Goal: Contribute content: Contribute content

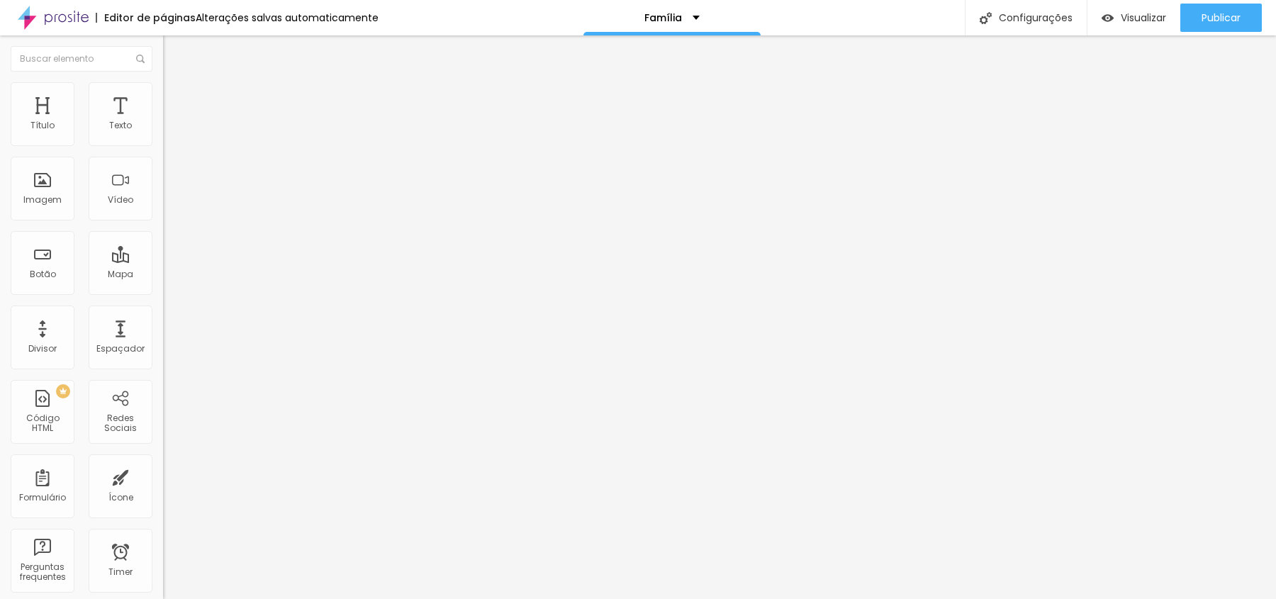
click at [163, 96] on ul "Conteúdo Estilo Avançado" at bounding box center [244, 89] width 163 height 43
click at [163, 95] on ul "Conteúdo Estilo Avançado" at bounding box center [244, 89] width 163 height 43
click at [176, 96] on span "Estilo" at bounding box center [187, 92] width 22 height 12
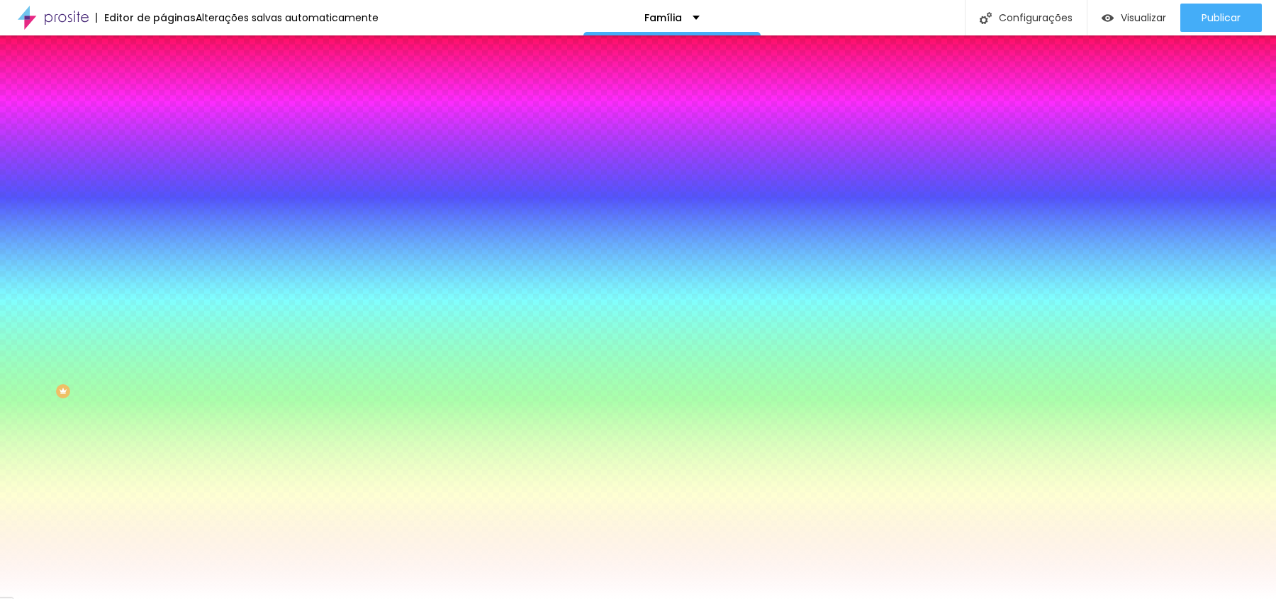
click at [163, 96] on img at bounding box center [169, 102] width 13 height 13
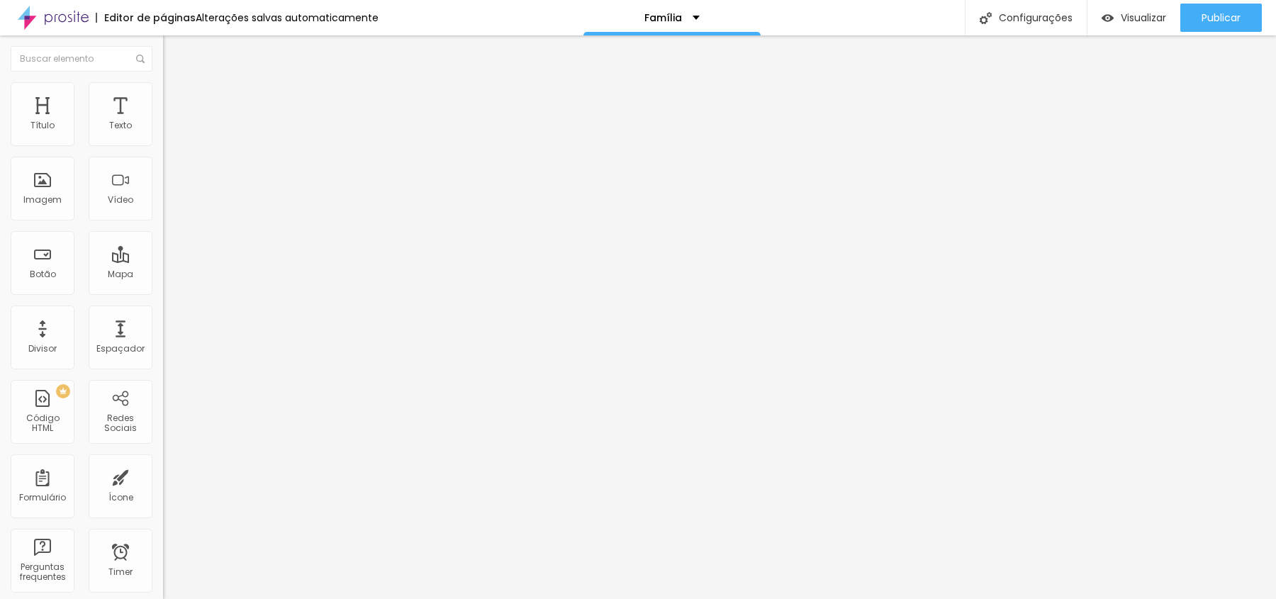
click at [176, 84] on span "Conteúdo" at bounding box center [198, 78] width 44 height 12
click at [163, 122] on span "Trocar imagem" at bounding box center [201, 116] width 77 height 12
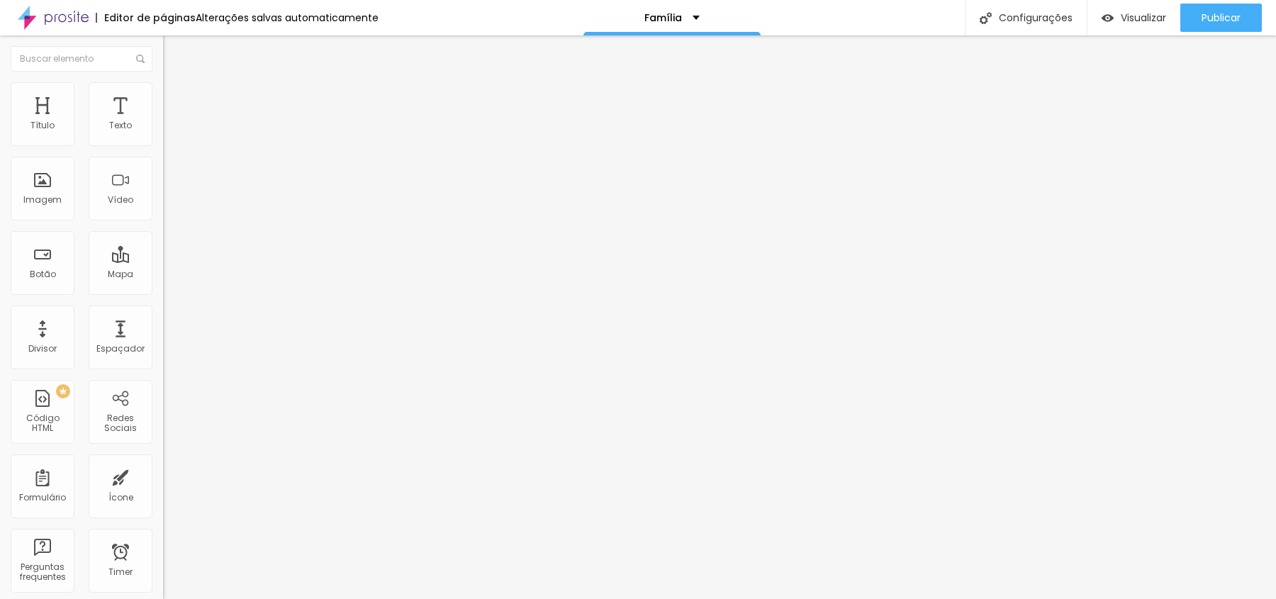
click at [176, 98] on span "Estilo" at bounding box center [187, 92] width 22 height 12
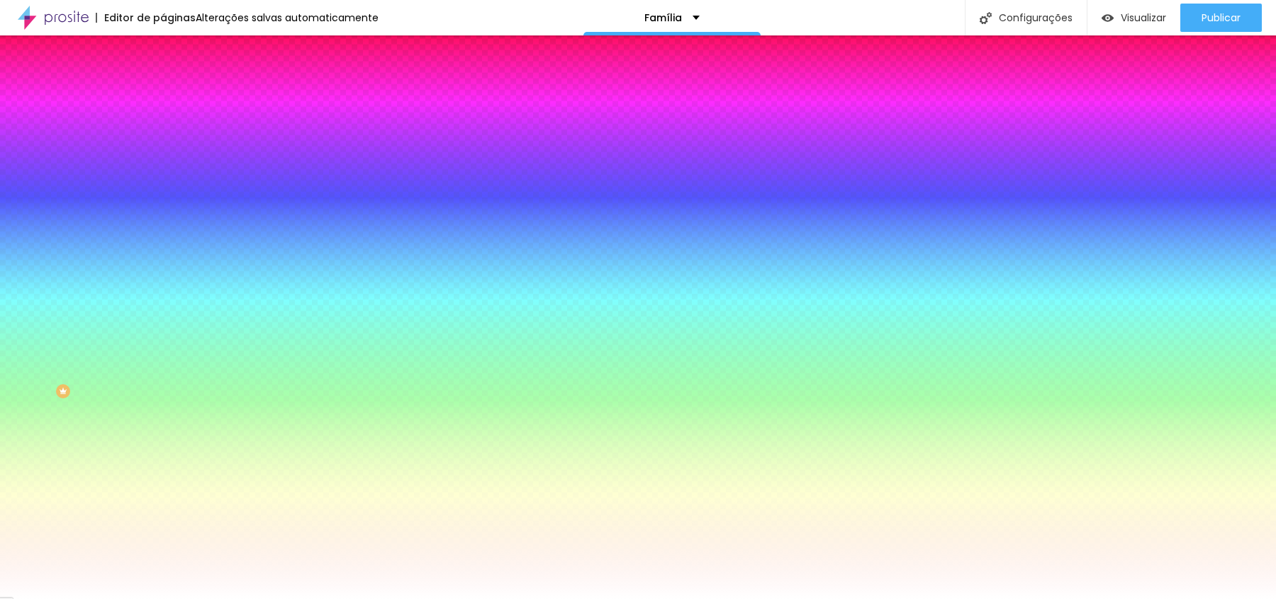
click at [163, 177] on div "Cor de fundo" at bounding box center [244, 172] width 163 height 9
click at [163, 147] on span "Nenhum" at bounding box center [181, 141] width 37 height 12
click at [163, 169] on span "Parallax" at bounding box center [180, 163] width 35 height 12
click at [163, 177] on div "Cor de fundo" at bounding box center [244, 172] width 163 height 9
click at [163, 207] on input "#FFFFFF" at bounding box center [248, 200] width 170 height 14
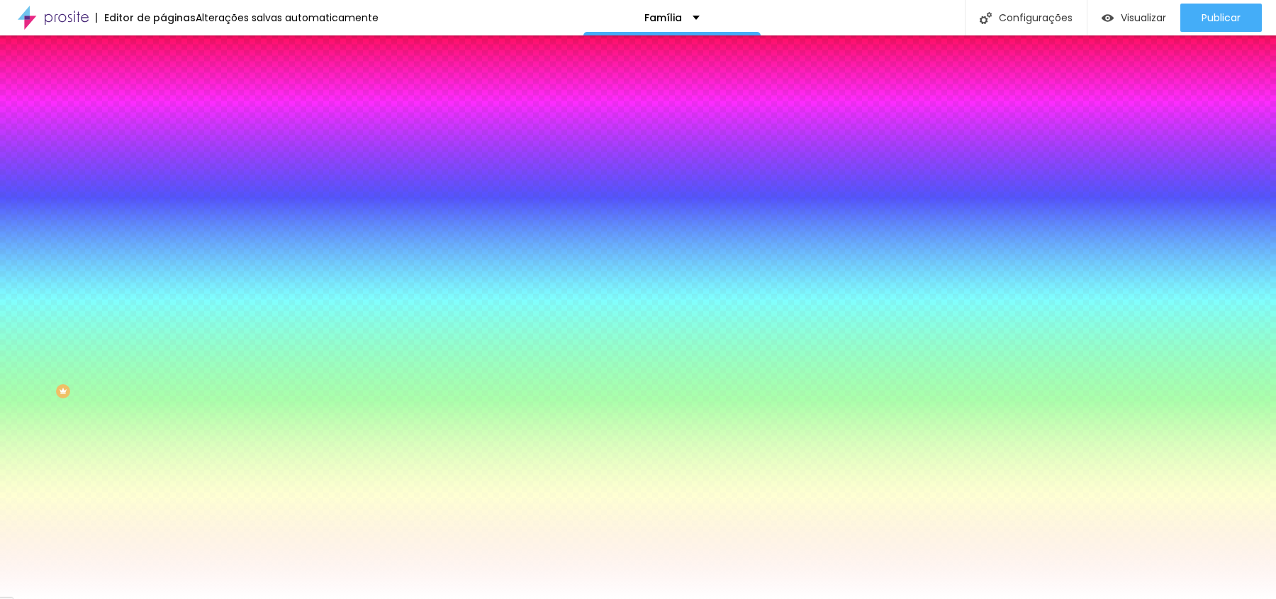
click at [163, 177] on div "Cor de fundo" at bounding box center [244, 172] width 163 height 9
click at [170, 249] on icon "button" at bounding box center [173, 246] width 6 height 6
radio input "false"
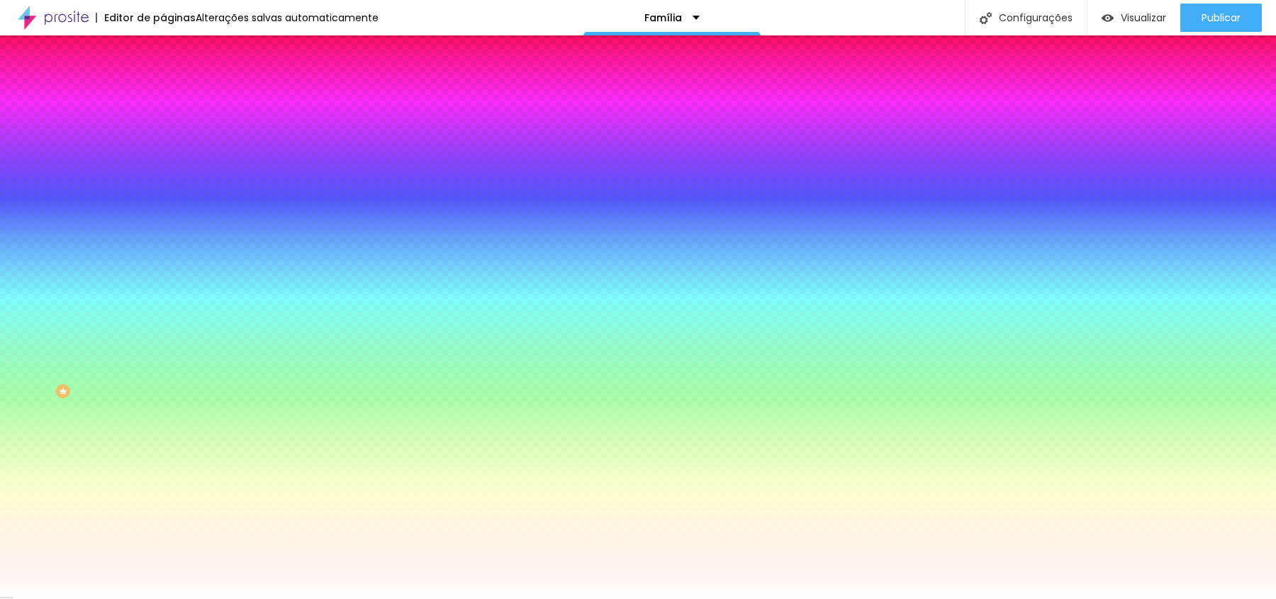
radio input "false"
radio input "true"
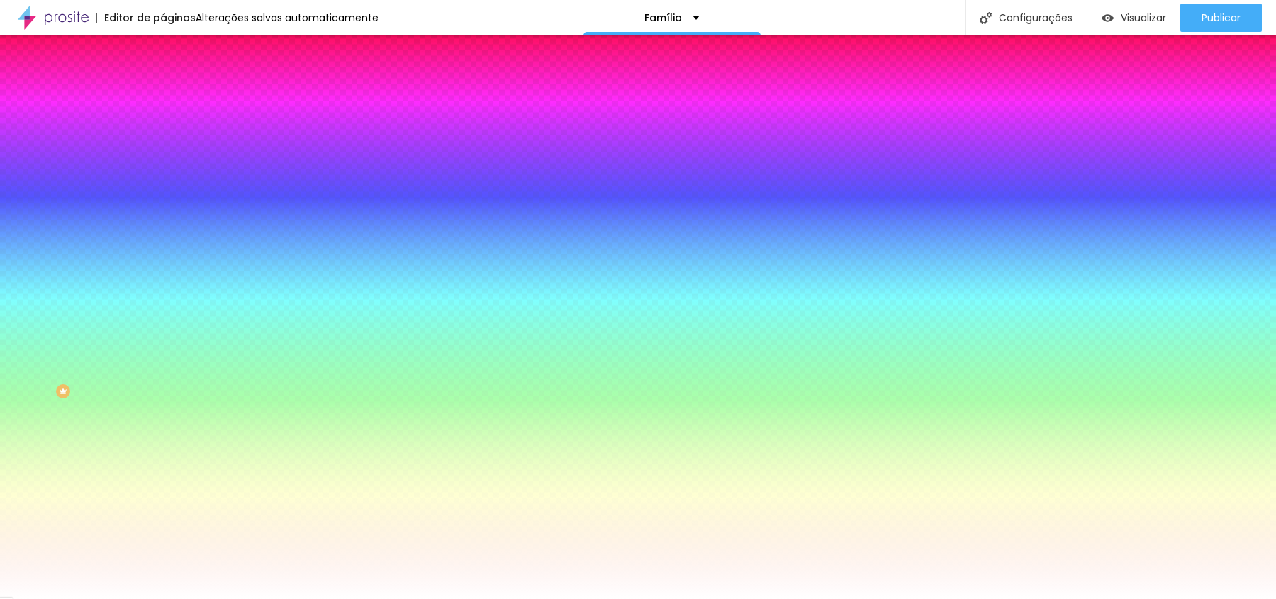
radio input "true"
radio input "false"
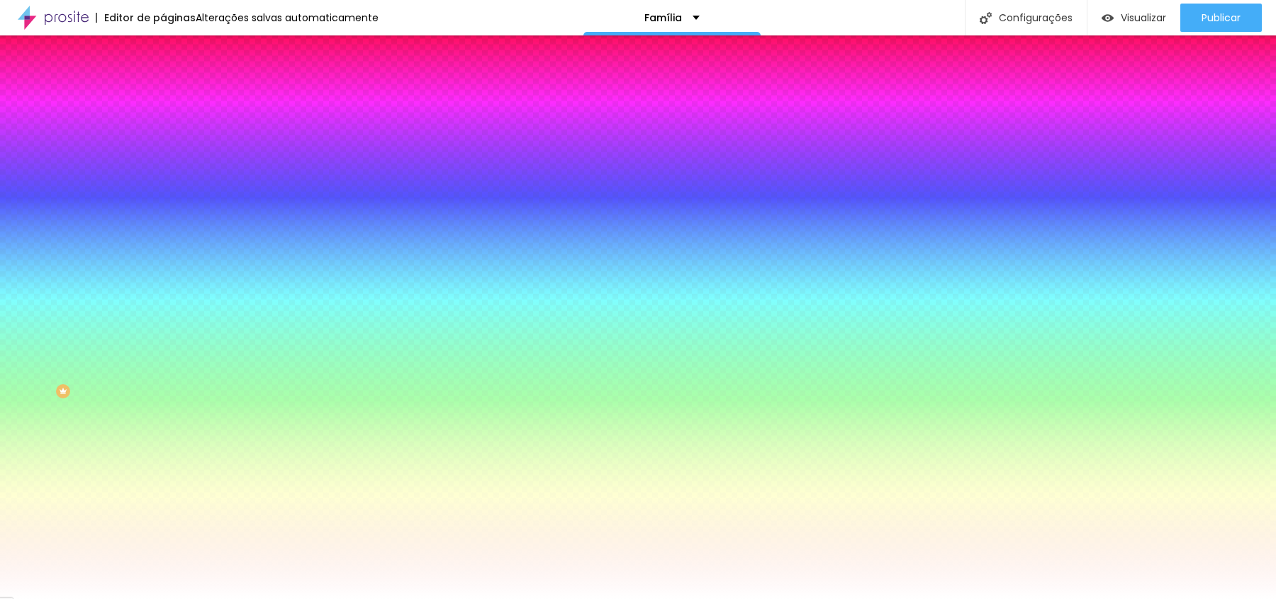
radio input "true"
click at [311, 598] on div at bounding box center [638, 608] width 1276 height 0
click at [62, 598] on div at bounding box center [638, 599] width 1276 height 0
click at [170, 289] on icon "button" at bounding box center [173, 286] width 6 height 6
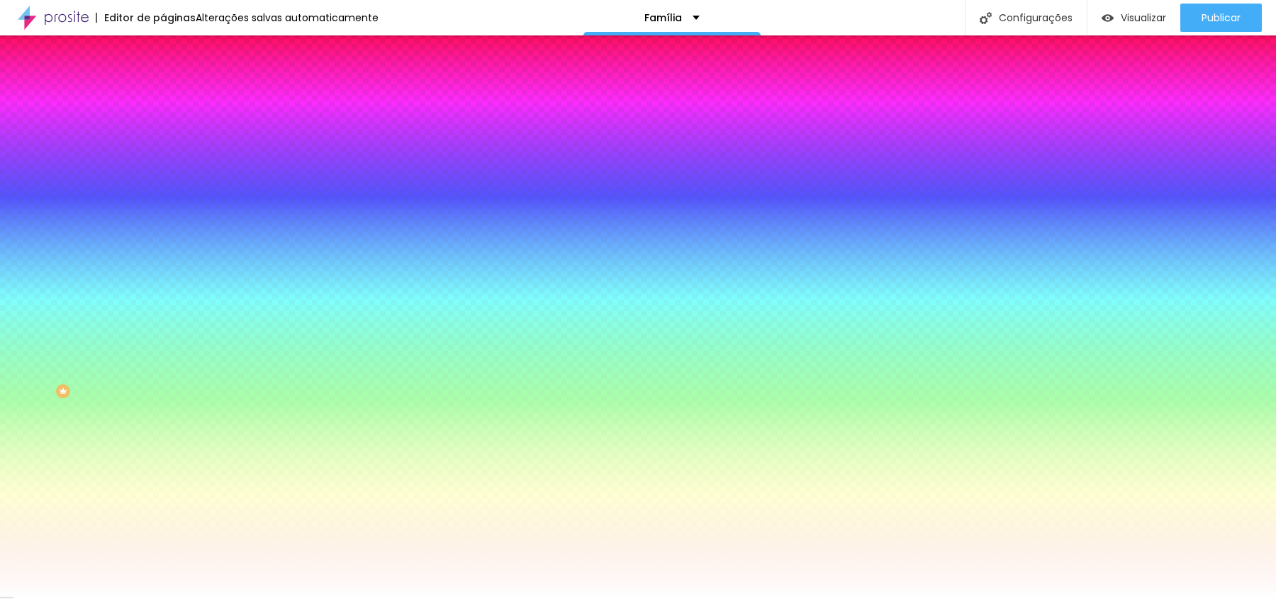
radio input "false"
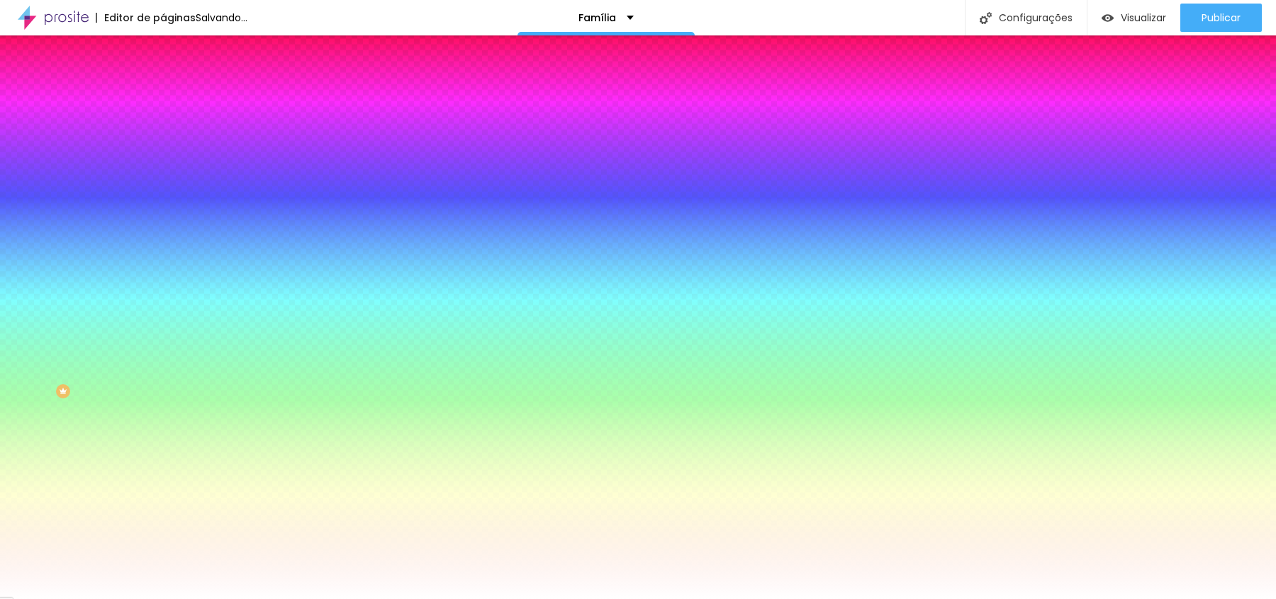
radio input "false"
radio input "true"
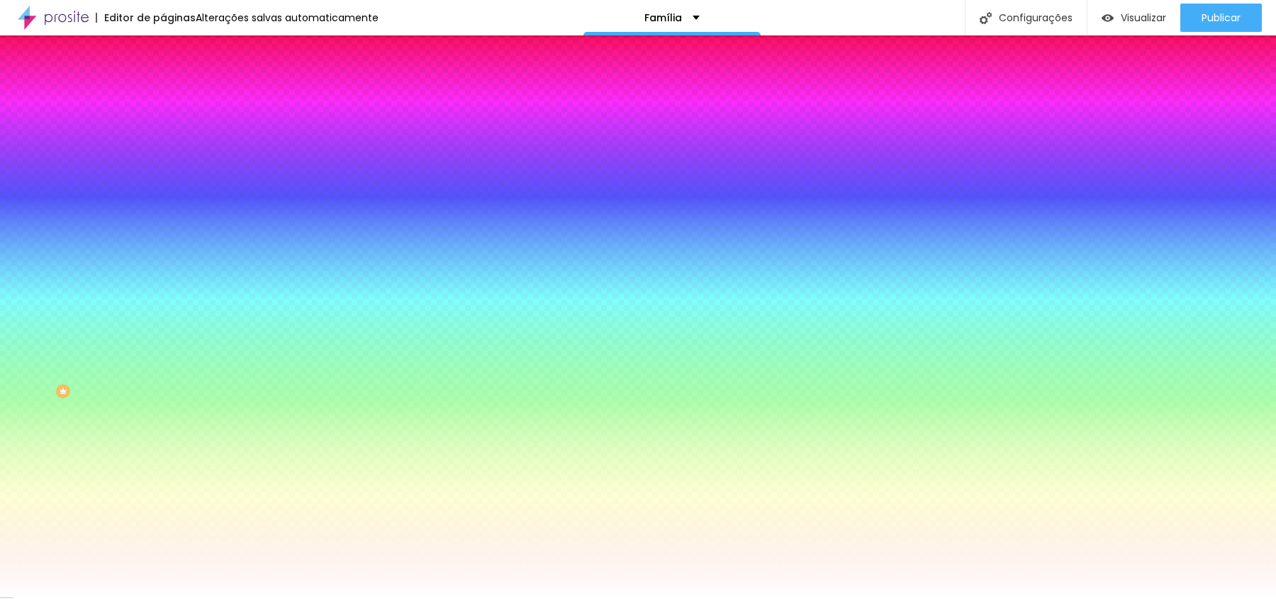
radio input "false"
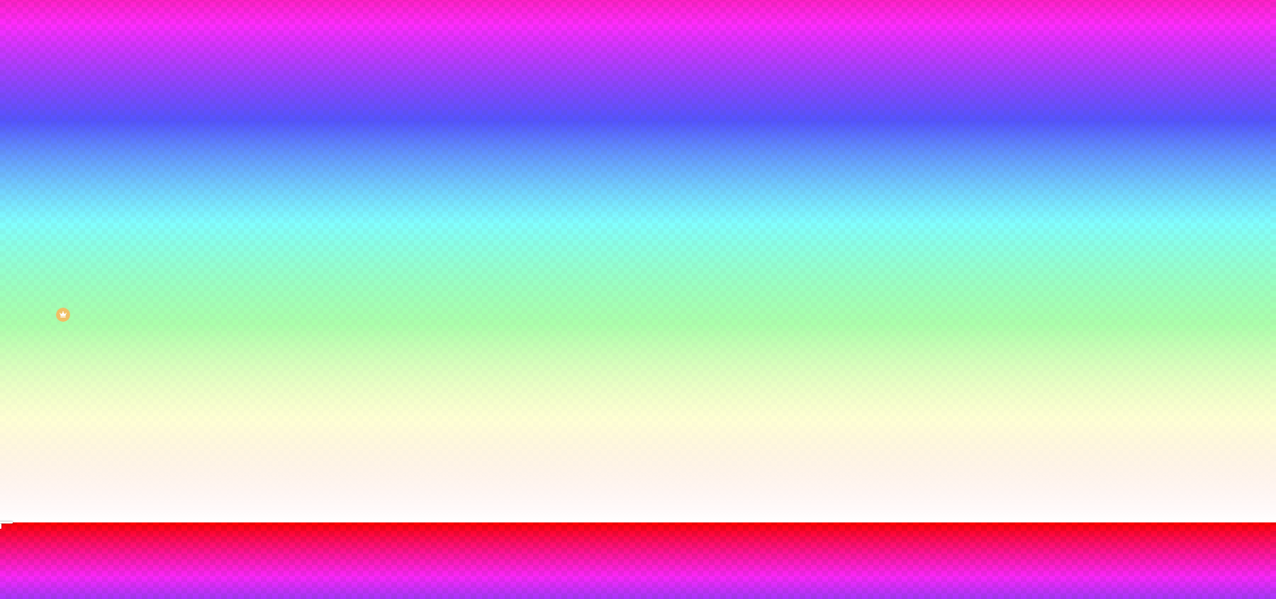
click at [308, 531] on div at bounding box center [638, 531] width 1276 height 0
click at [254, 523] on div at bounding box center [638, 523] width 1276 height 0
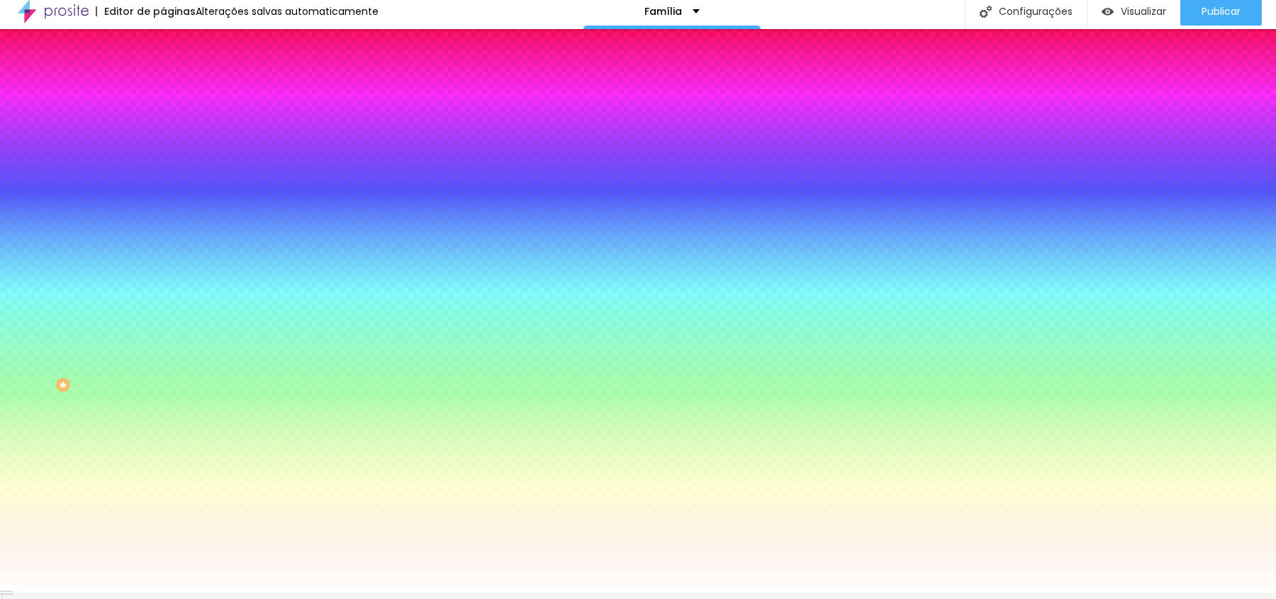
scroll to position [0, 0]
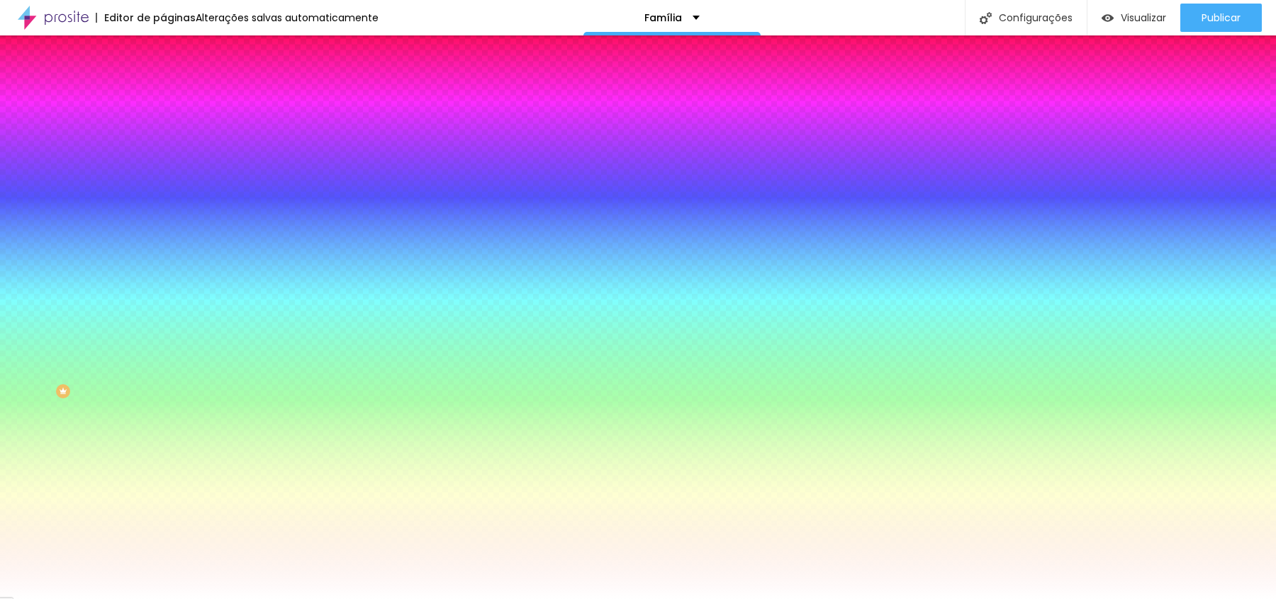
click at [163, 207] on input "#FFFFFF" at bounding box center [248, 200] width 170 height 14
type input "#0"
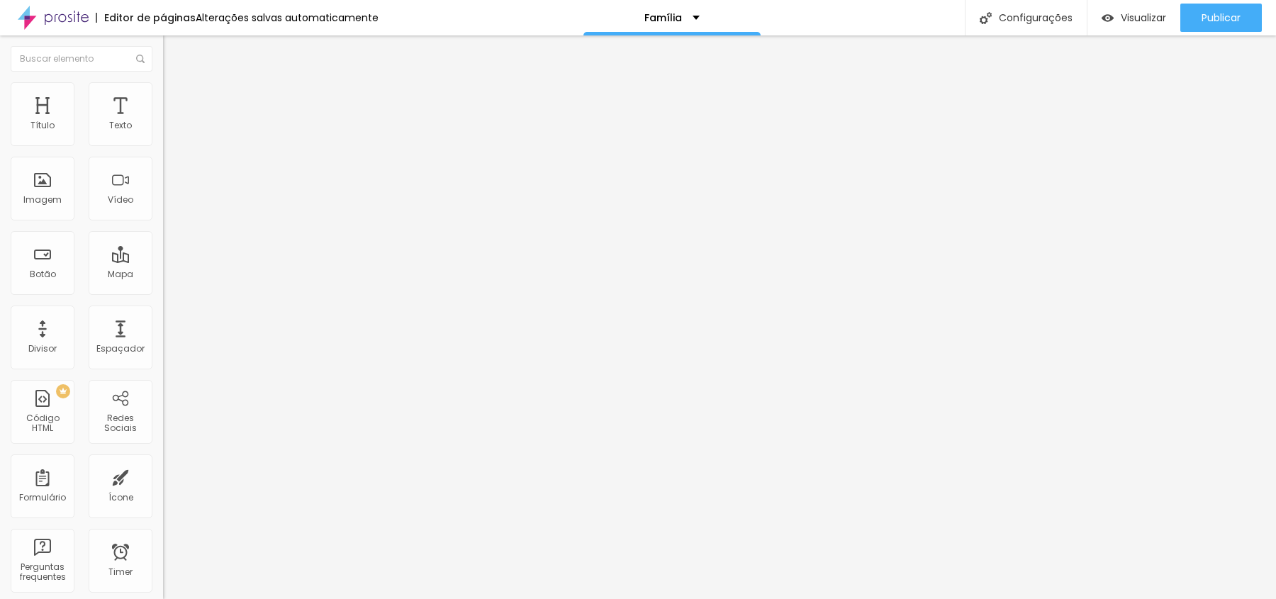
click at [163, 83] on li "Estilo" at bounding box center [244, 89] width 163 height 14
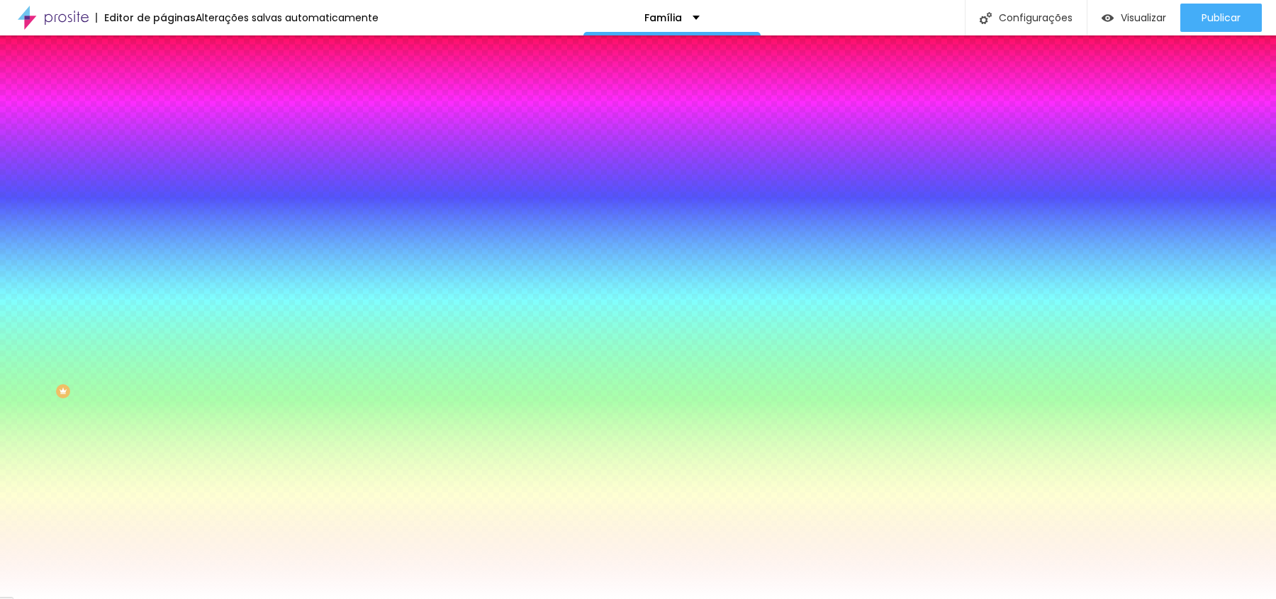
click at [163, 96] on li "Avançado" at bounding box center [244, 103] width 163 height 14
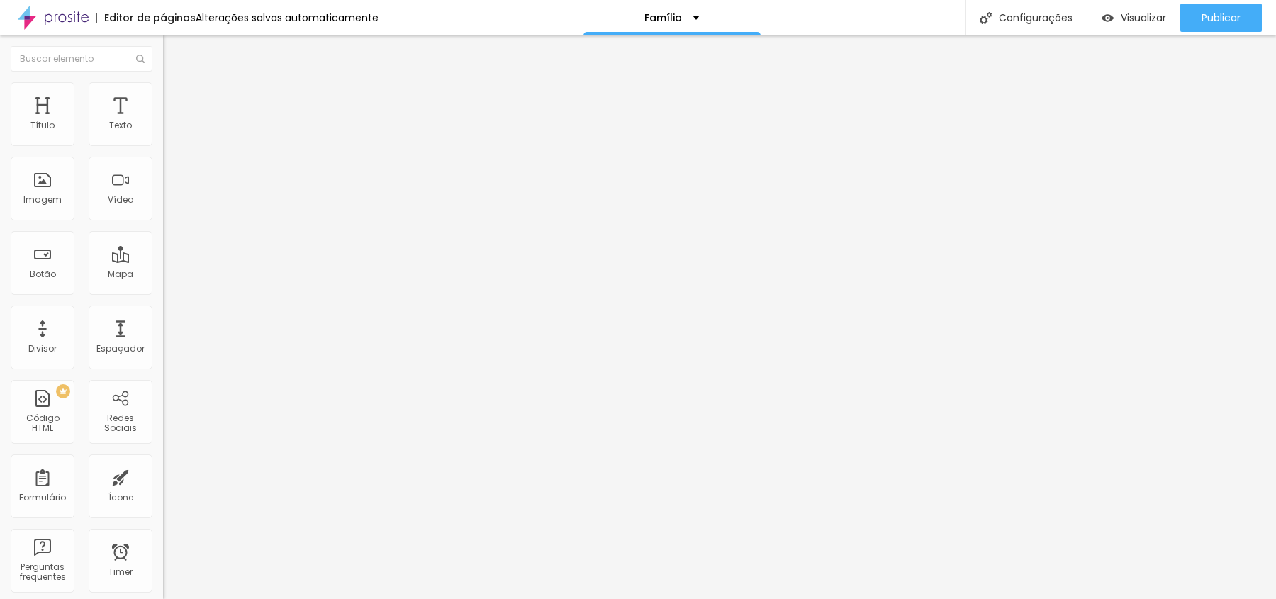
click at [163, 87] on img at bounding box center [169, 88] width 13 height 13
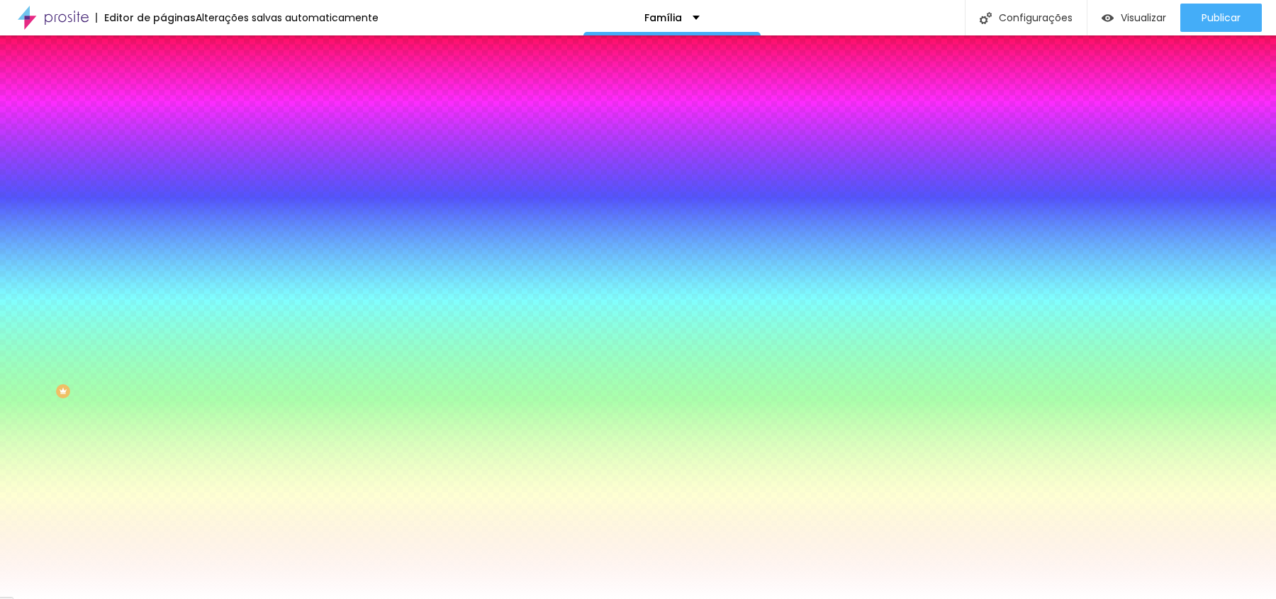
click at [163, 82] on li "Conteúdo" at bounding box center [244, 75] width 163 height 14
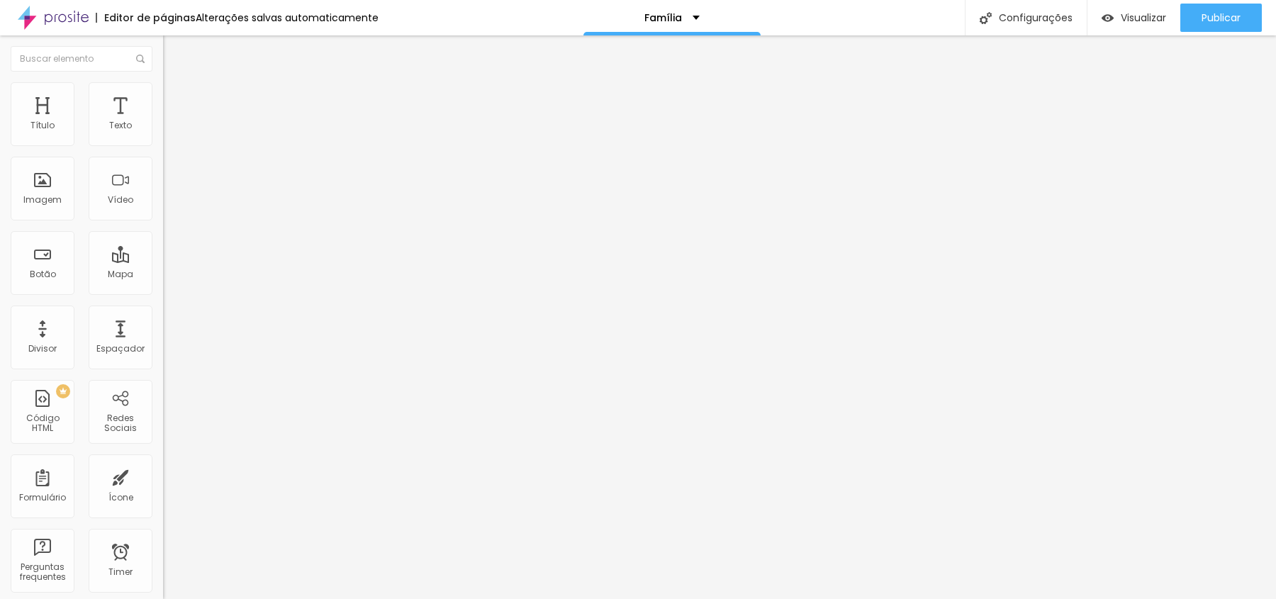
click at [174, 48] on img "button" at bounding box center [179, 51] width 11 height 11
click at [59, 184] on div "Imagem" at bounding box center [43, 189] width 64 height 64
click at [174, 52] on img "button" at bounding box center [179, 51] width 11 height 11
click at [176, 98] on span "Estilo" at bounding box center [187, 92] width 22 height 12
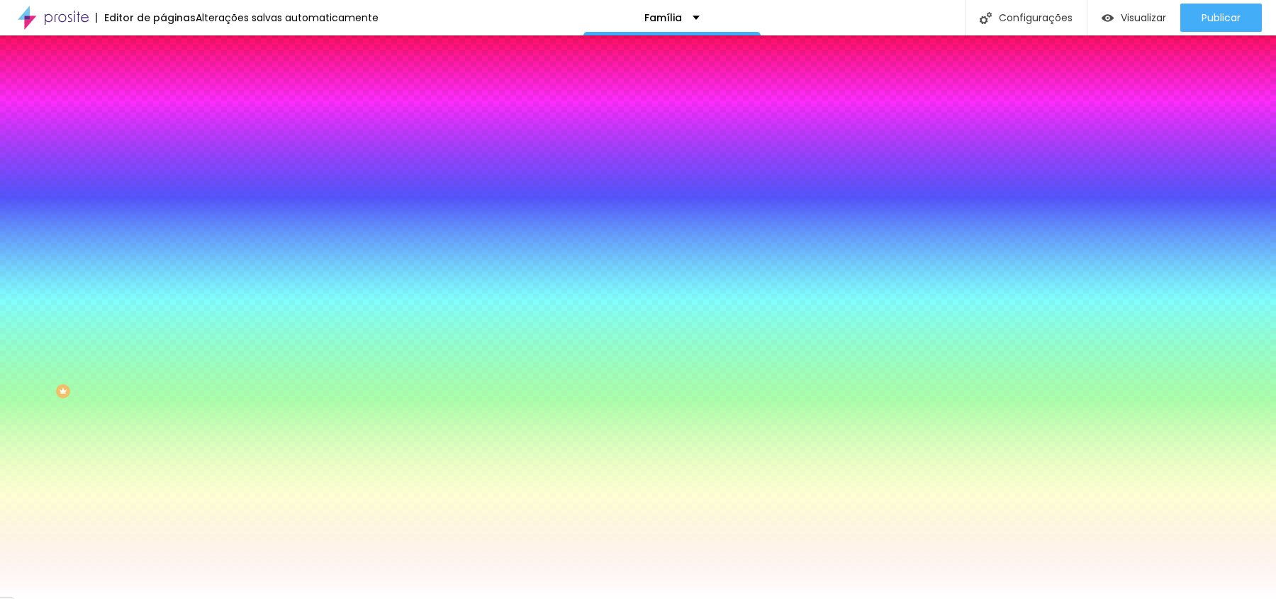
click at [163, 82] on li "Conteúdo" at bounding box center [244, 75] width 163 height 14
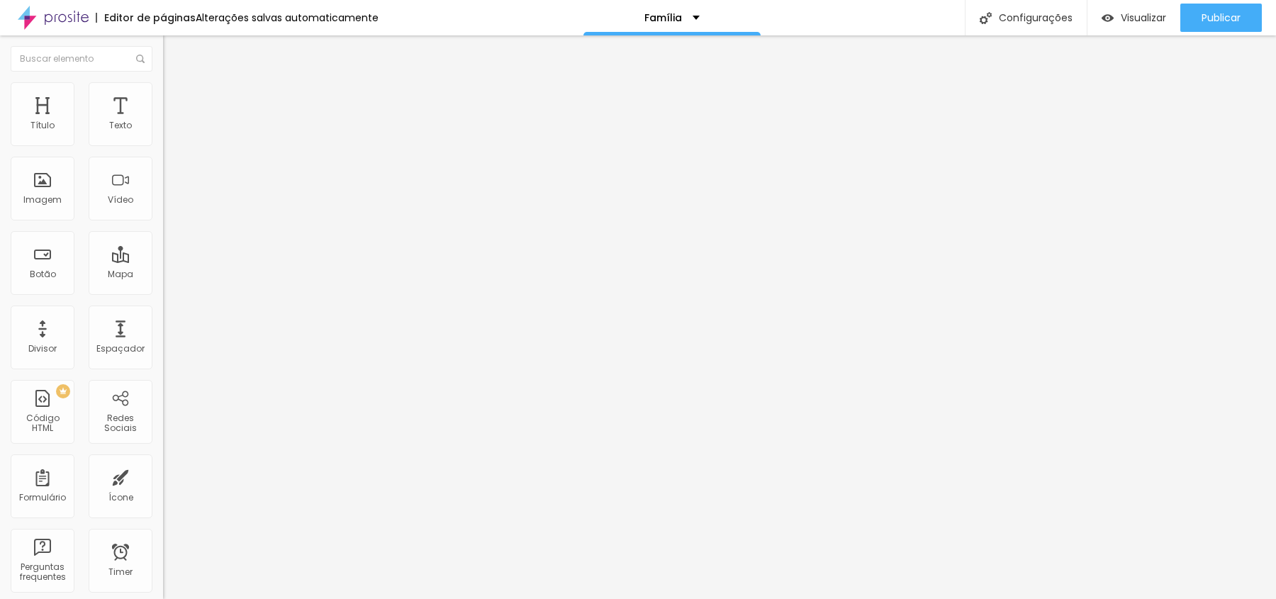
click at [174, 46] on img "button" at bounding box center [179, 51] width 11 height 11
click at [163, 121] on div "Adicionar imagem" at bounding box center [244, 116] width 163 height 10
click at [163, 122] on span "Adicionar imagem" at bounding box center [208, 116] width 91 height 12
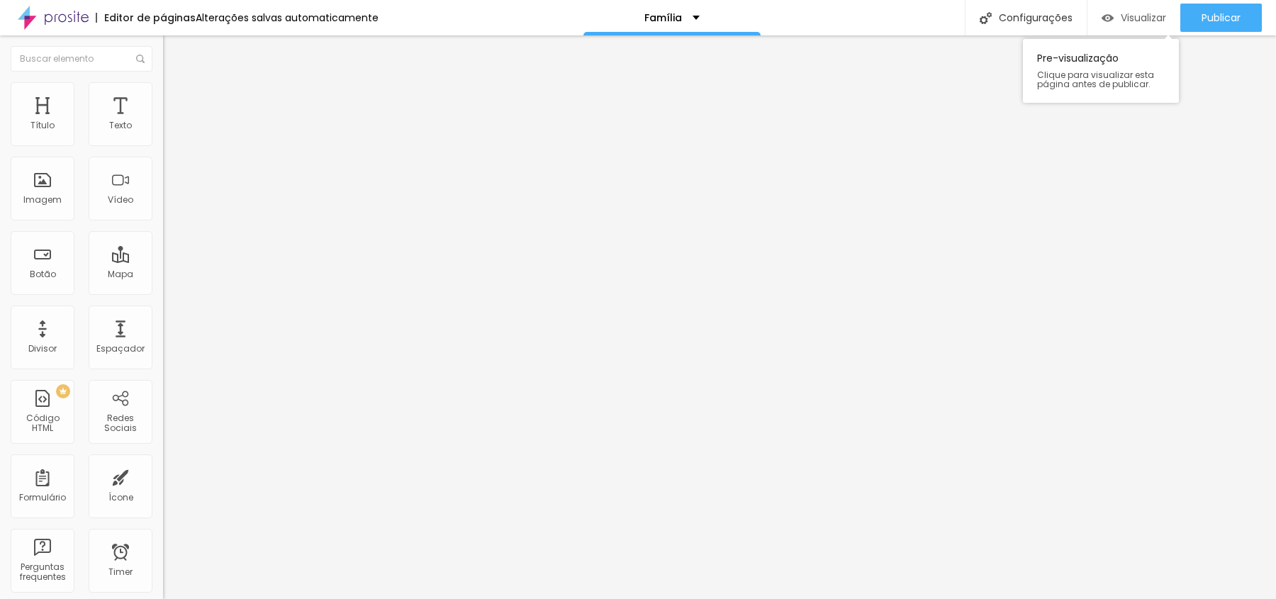
click at [1112, 16] on div "Visualizar" at bounding box center [1134, 18] width 65 height 12
click at [163, 122] on span "Adicionar imagem" at bounding box center [208, 116] width 91 height 12
click at [174, 52] on img "button" at bounding box center [179, 51] width 11 height 11
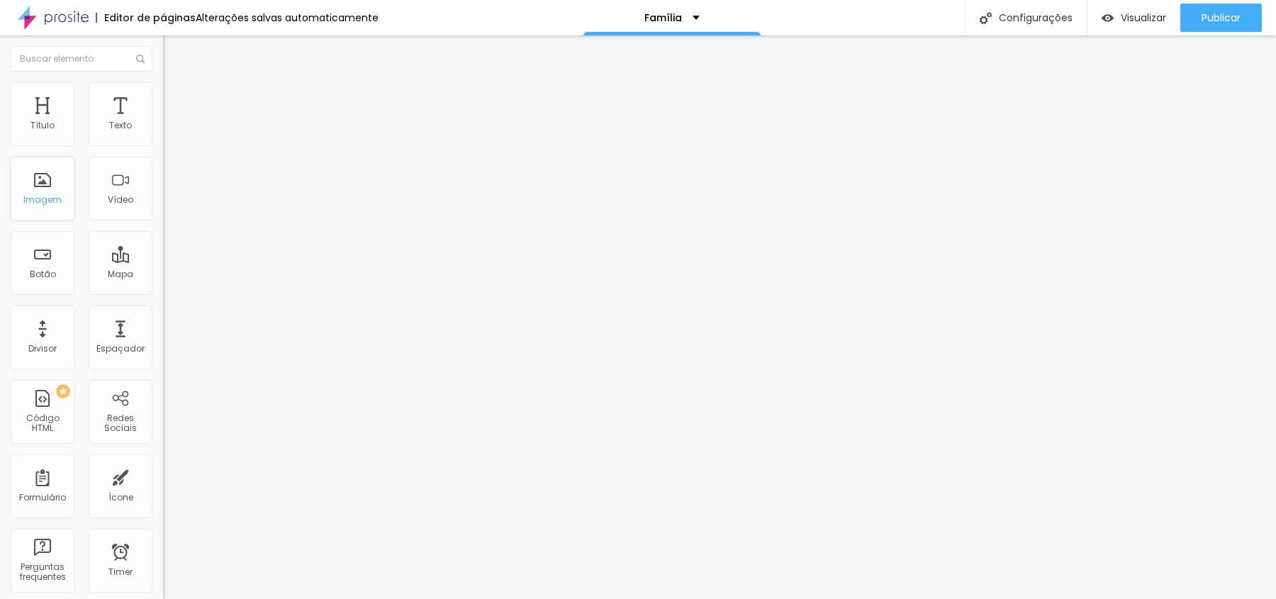
click at [57, 200] on div "Imagem" at bounding box center [42, 200] width 38 height 10
click at [163, 122] on span "Adicionar imagem" at bounding box center [208, 116] width 91 height 12
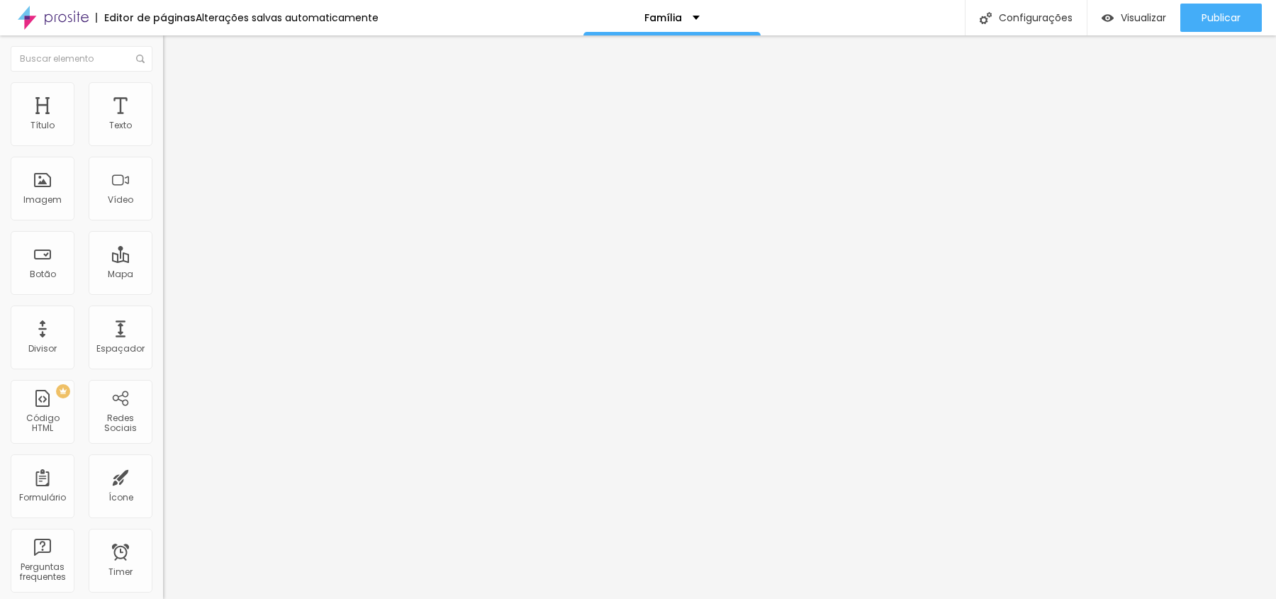
click at [163, 121] on div "Adicionar imagem" at bounding box center [244, 116] width 163 height 10
click at [163, 122] on span "Adicionar imagem" at bounding box center [208, 116] width 91 height 12
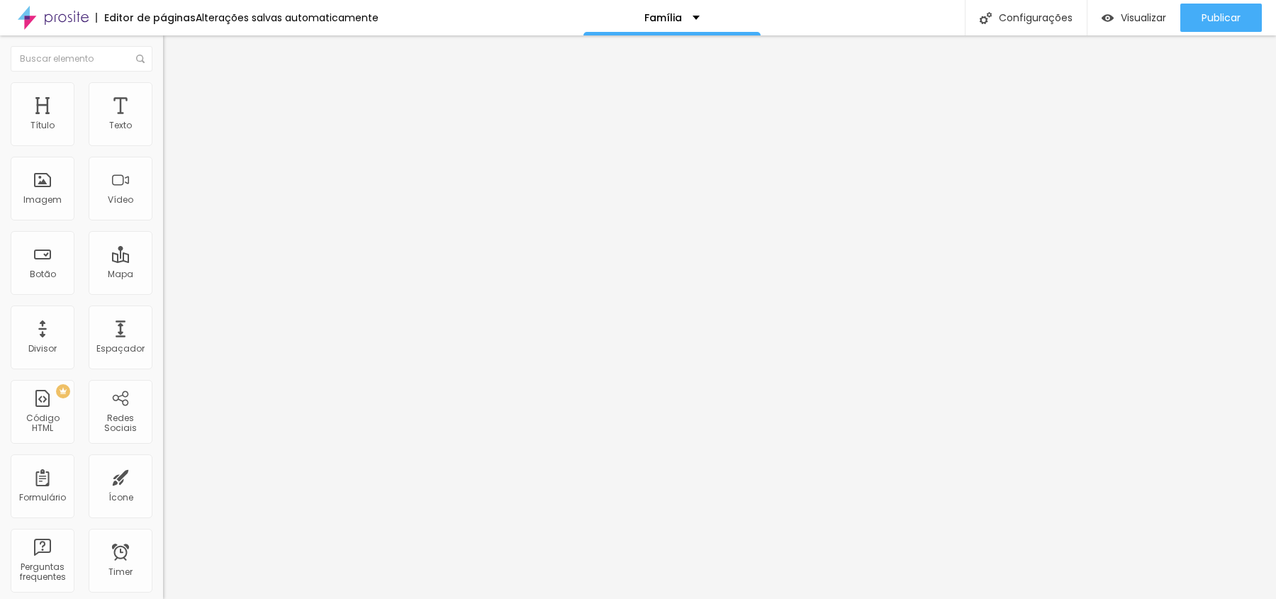
click at [163, 122] on span "Adicionar imagem" at bounding box center [208, 116] width 91 height 12
click at [163, 89] on img at bounding box center [169, 88] width 13 height 13
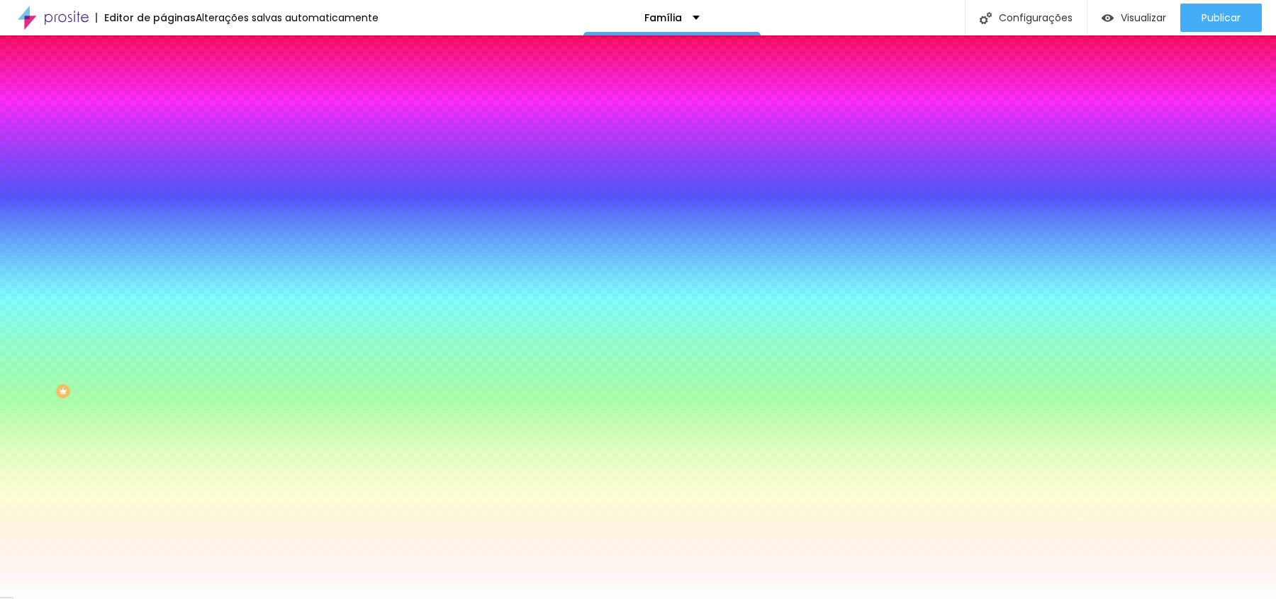
click at [163, 207] on input "#FFFFFF" at bounding box center [248, 200] width 170 height 14
paste input "E4E4E"
click at [163, 456] on div "Editar Seção Conteúdo Estilo Avançado Imagem de fundo Adicionar imagem Efeito d…" at bounding box center [244, 317] width 163 height 564
click at [169, 189] on icon "button" at bounding box center [174, 184] width 10 height 10
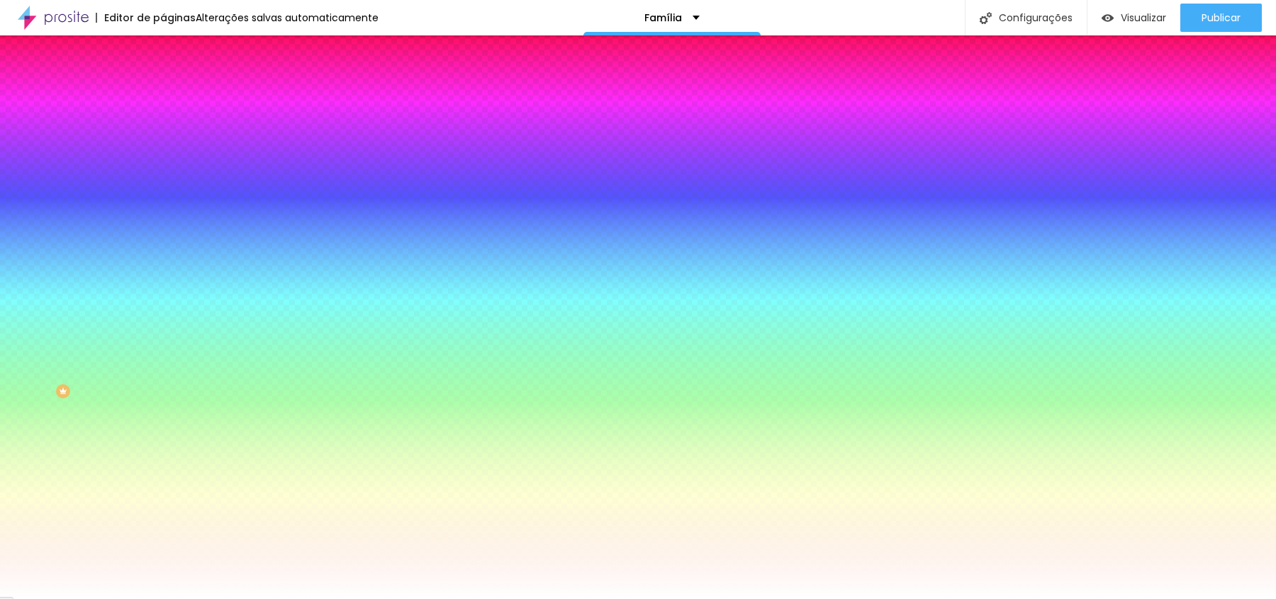
click at [163, 207] on input "#E4E4E" at bounding box center [248, 200] width 170 height 14
paste input
type input "#E4E4E"
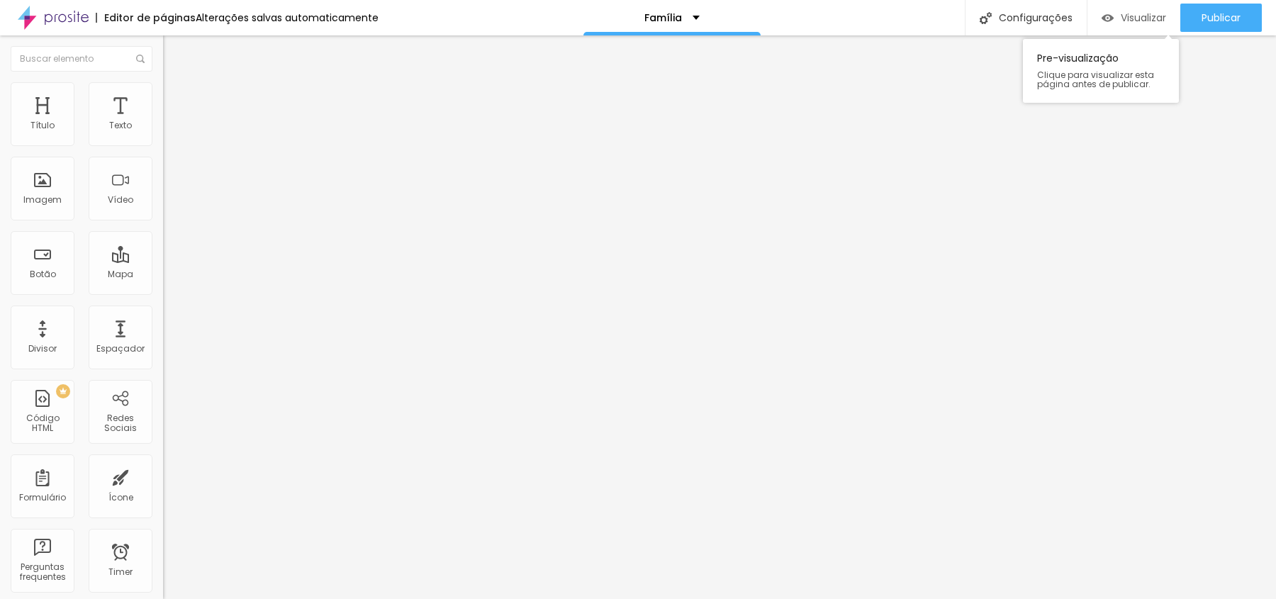
click at [1122, 14] on span "Visualizar" at bounding box center [1143, 17] width 45 height 11
click at [163, 49] on button "Editar Seção" at bounding box center [244, 51] width 163 height 33
click at [163, 84] on img at bounding box center [169, 88] width 13 height 13
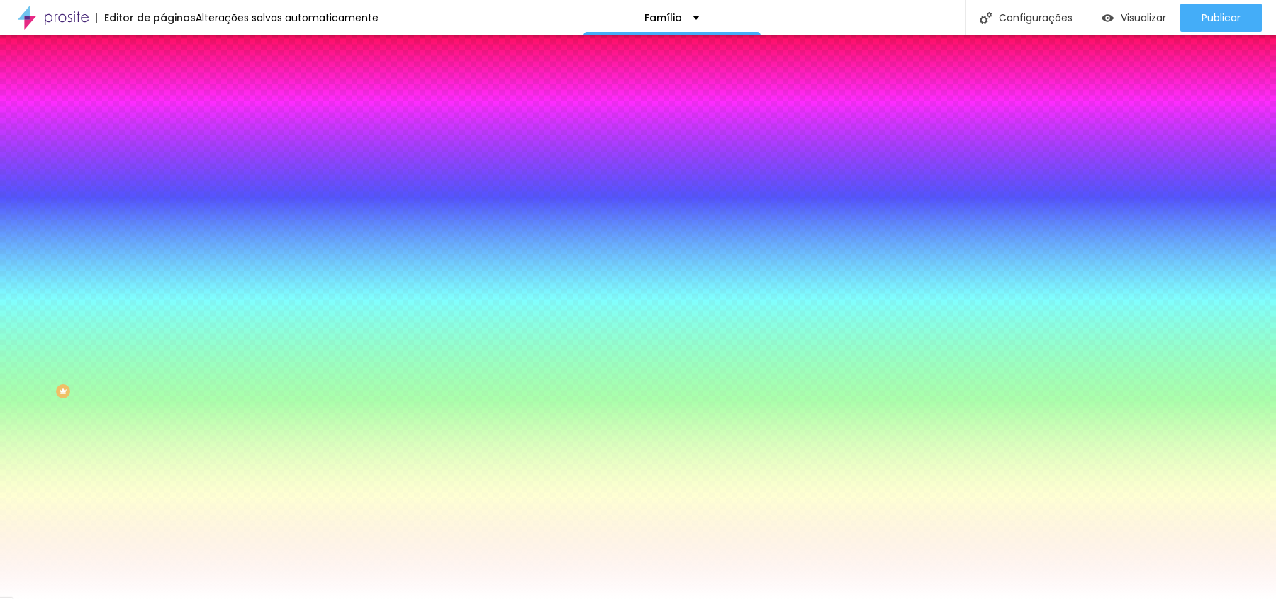
click at [169, 189] on icon "button" at bounding box center [174, 184] width 10 height 10
click at [163, 207] on input "#FFFFFF" at bounding box center [248, 200] width 170 height 14
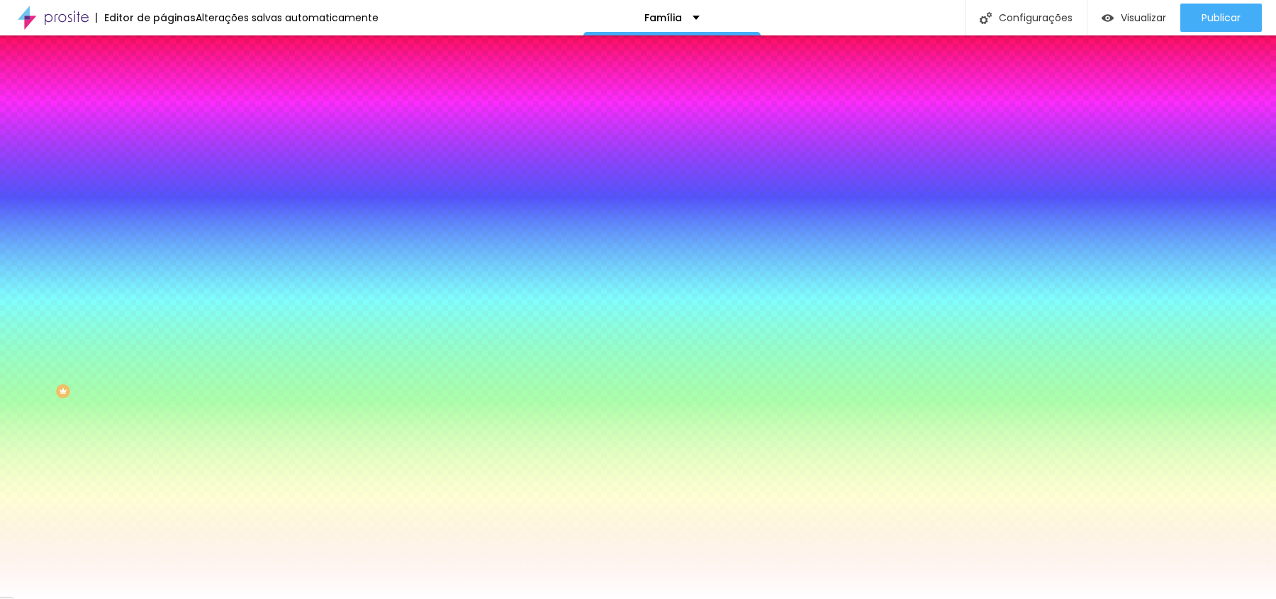
paste input "E4E4E4"
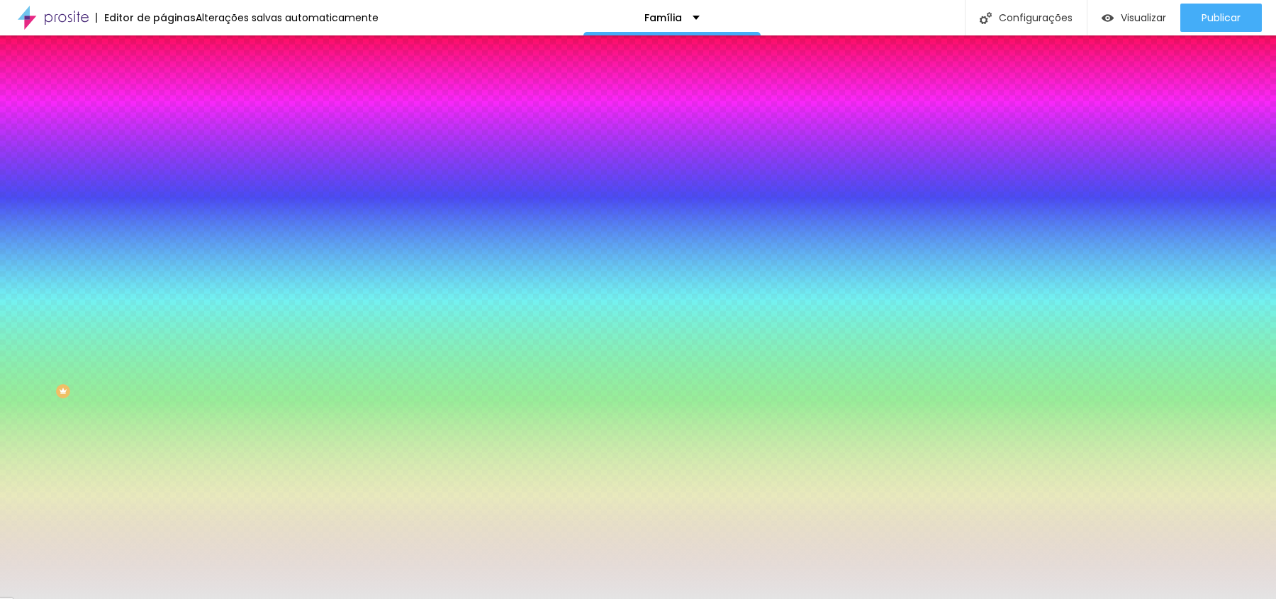
type input "#E4E4E4"
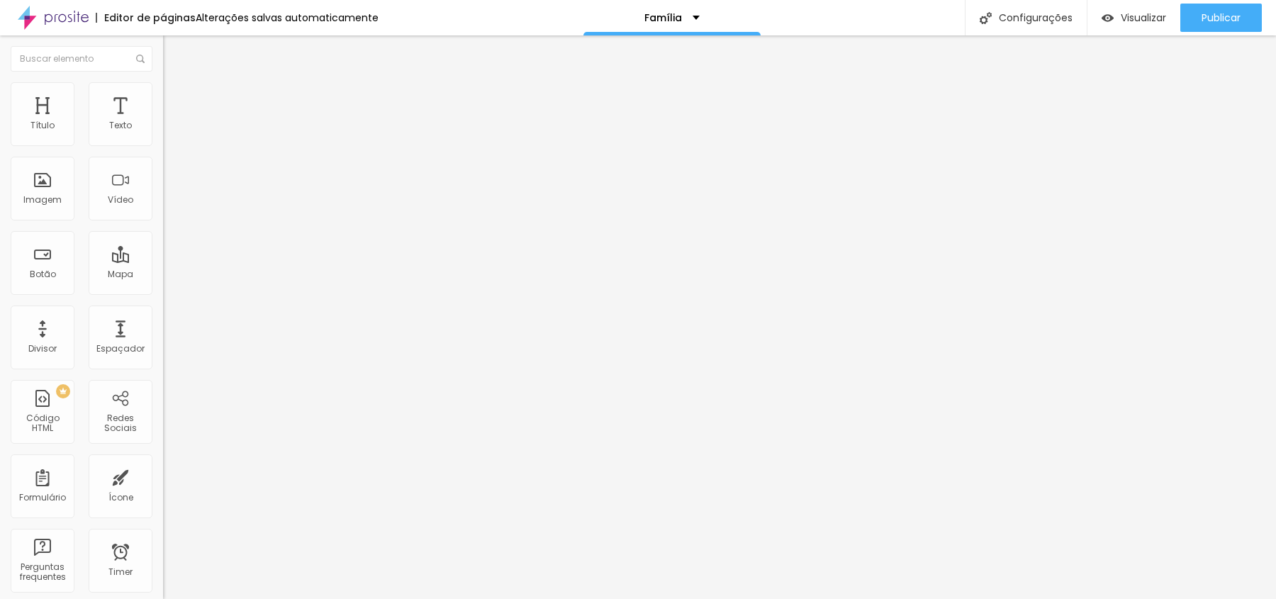
click at [176, 96] on span "Estilo" at bounding box center [187, 92] width 22 height 12
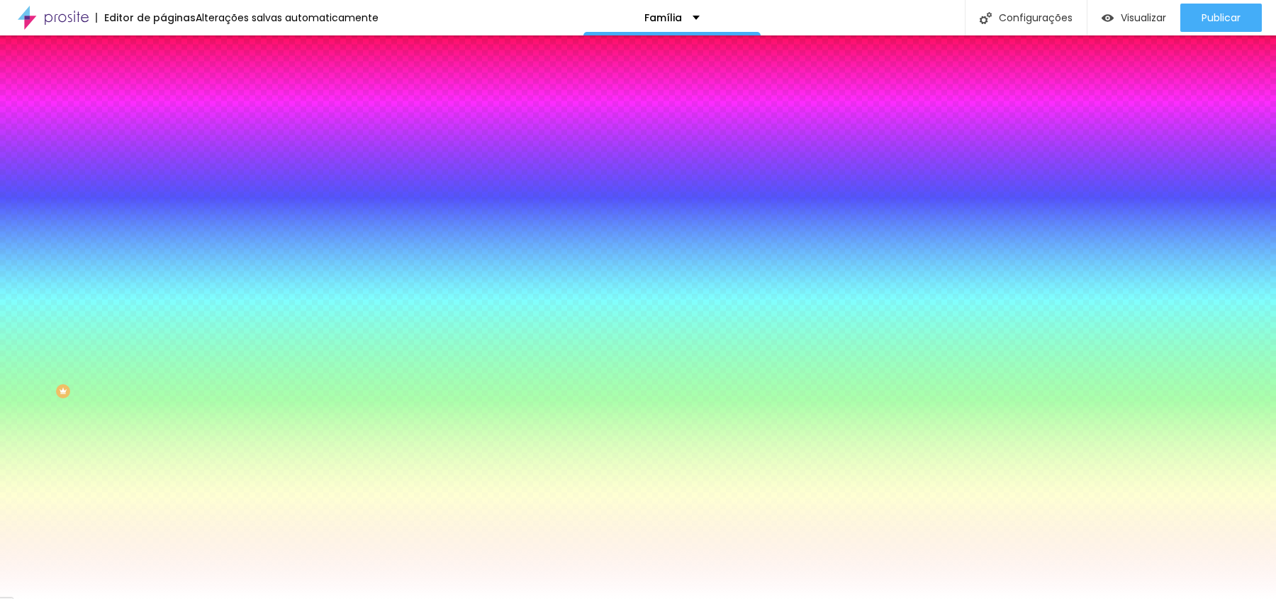
click at [163, 207] on input "#FFFFFF" at bounding box center [248, 200] width 170 height 14
paste input "E4E4E"
click at [163, 207] on input "#E4E4E" at bounding box center [248, 200] width 170 height 14
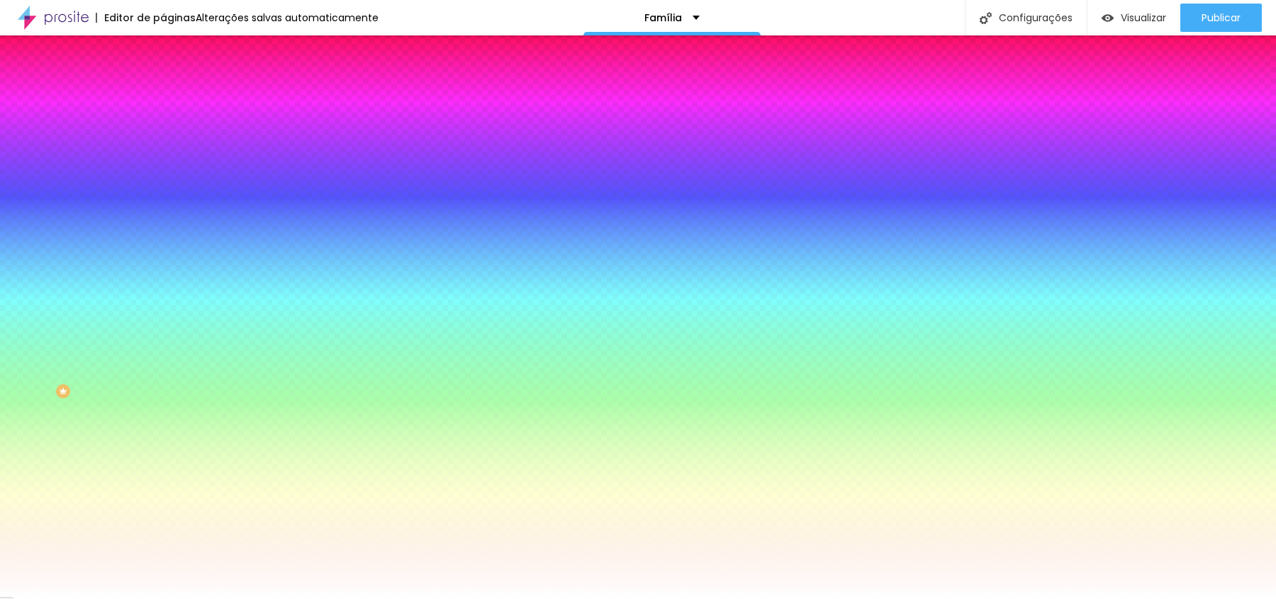
click at [163, 207] on input "#E4E4E" at bounding box center [248, 200] width 170 height 14
paste input "4"
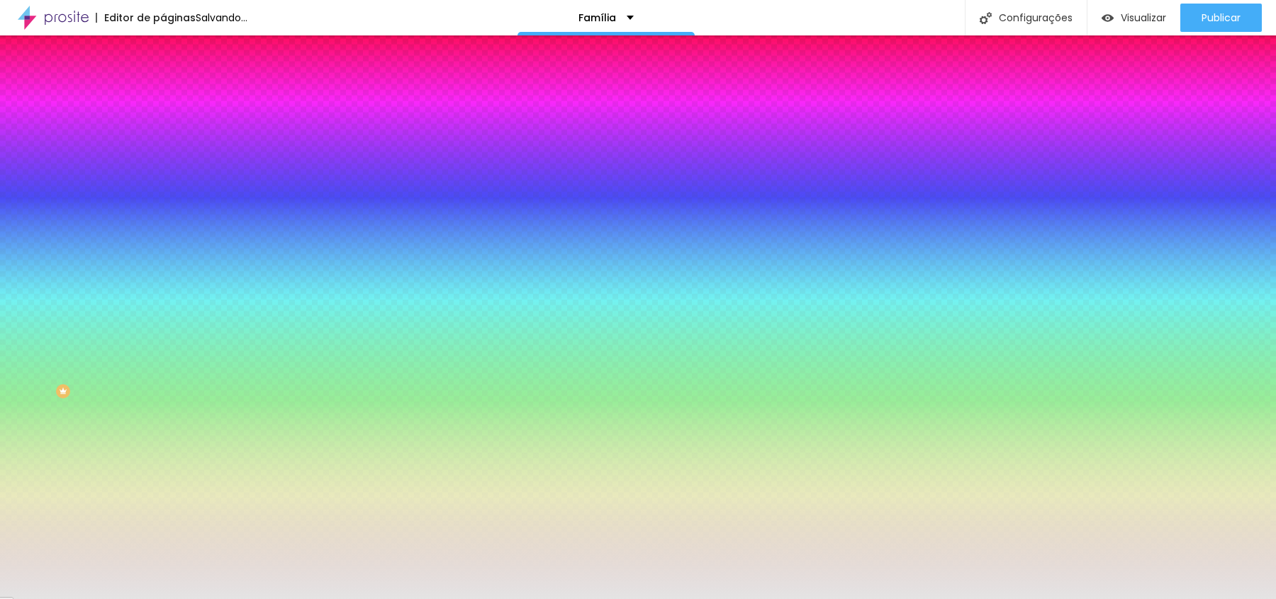
type input "#E4E4E4"
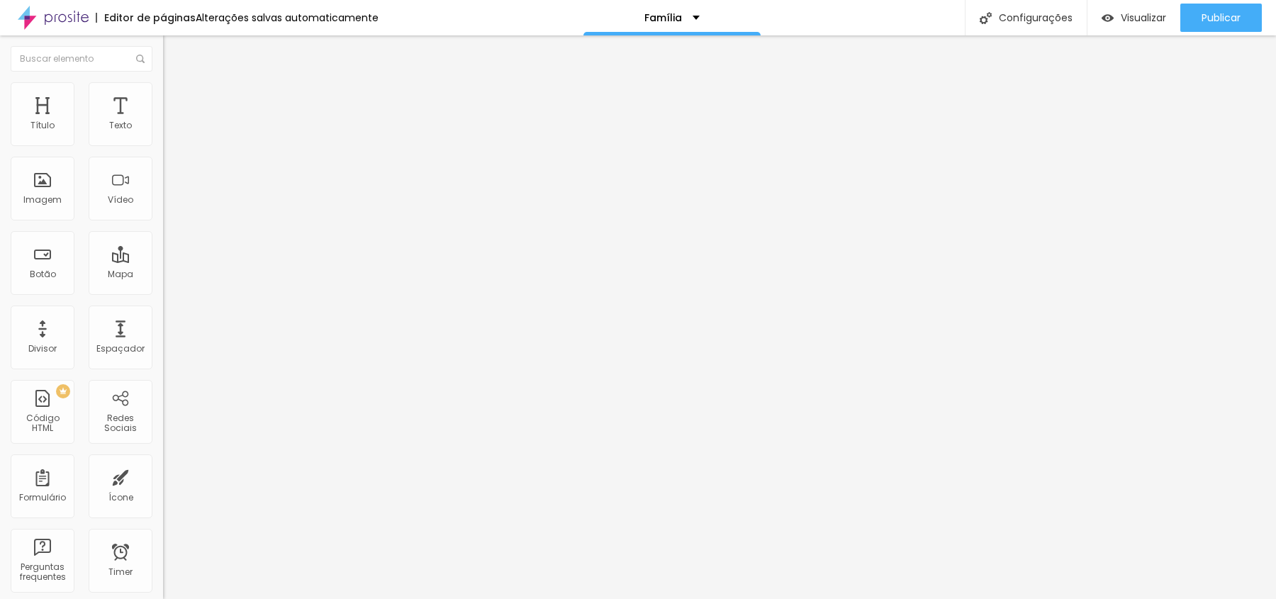
click at [176, 96] on span "Estilo" at bounding box center [187, 92] width 22 height 12
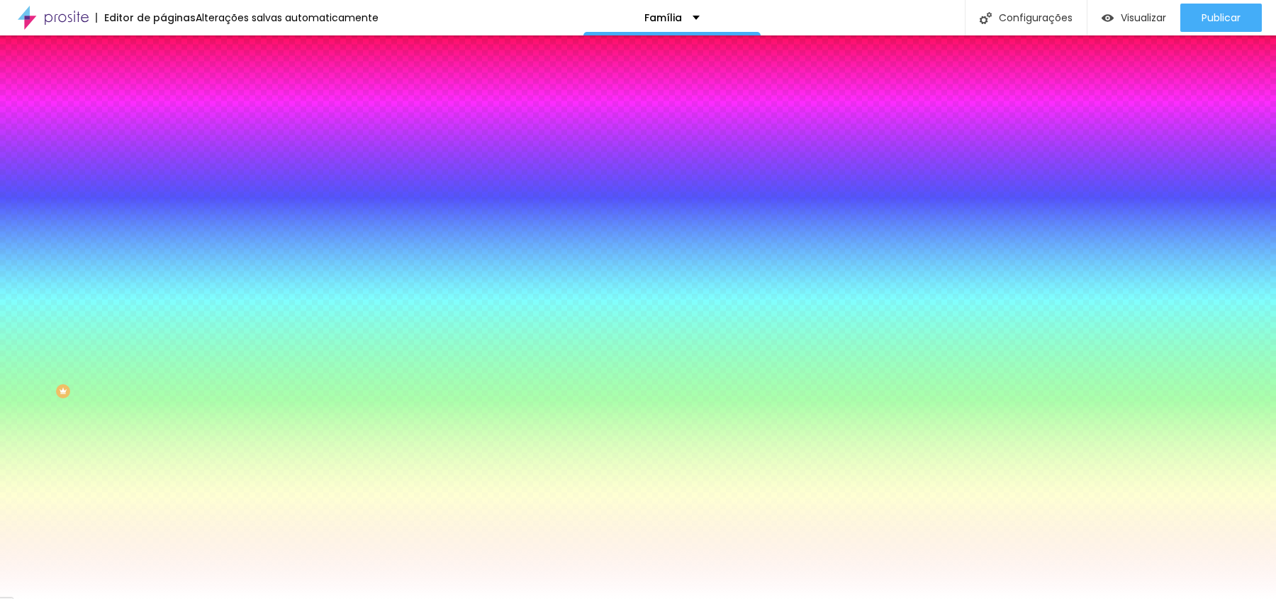
click at [163, 207] on div "#FFFFFF" at bounding box center [244, 200] width 163 height 14
click at [163, 207] on input "#FFFFFF" at bounding box center [248, 200] width 170 height 14
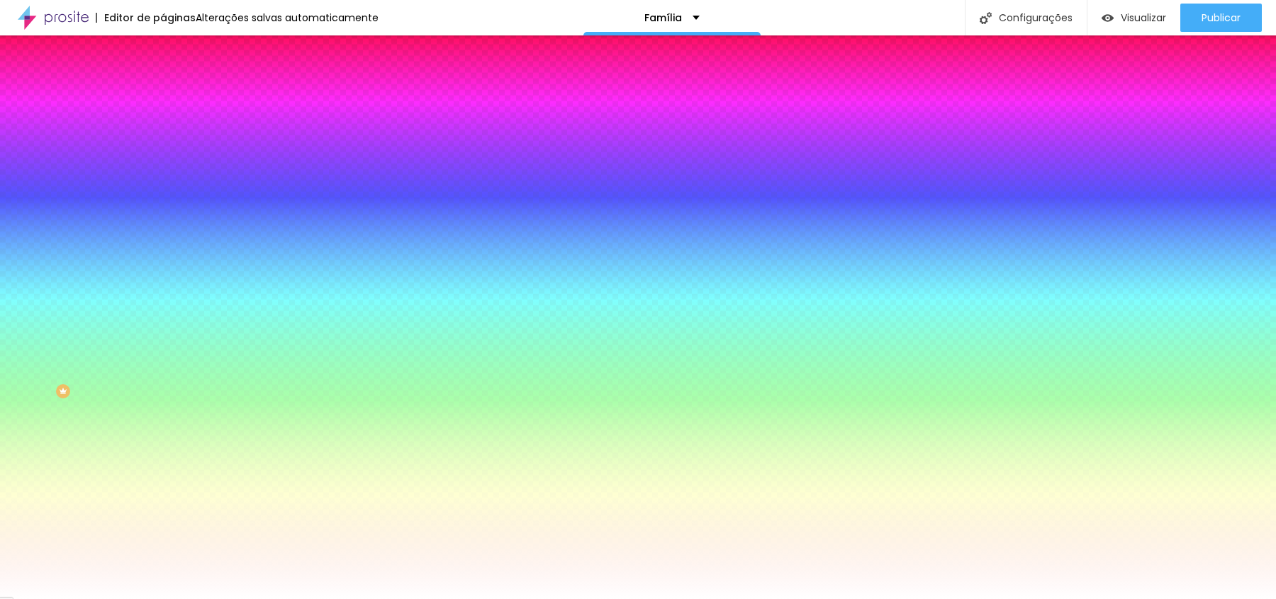
click at [163, 207] on input "#FFFFFF" at bounding box center [248, 200] width 170 height 14
paste input "E4E4E4"
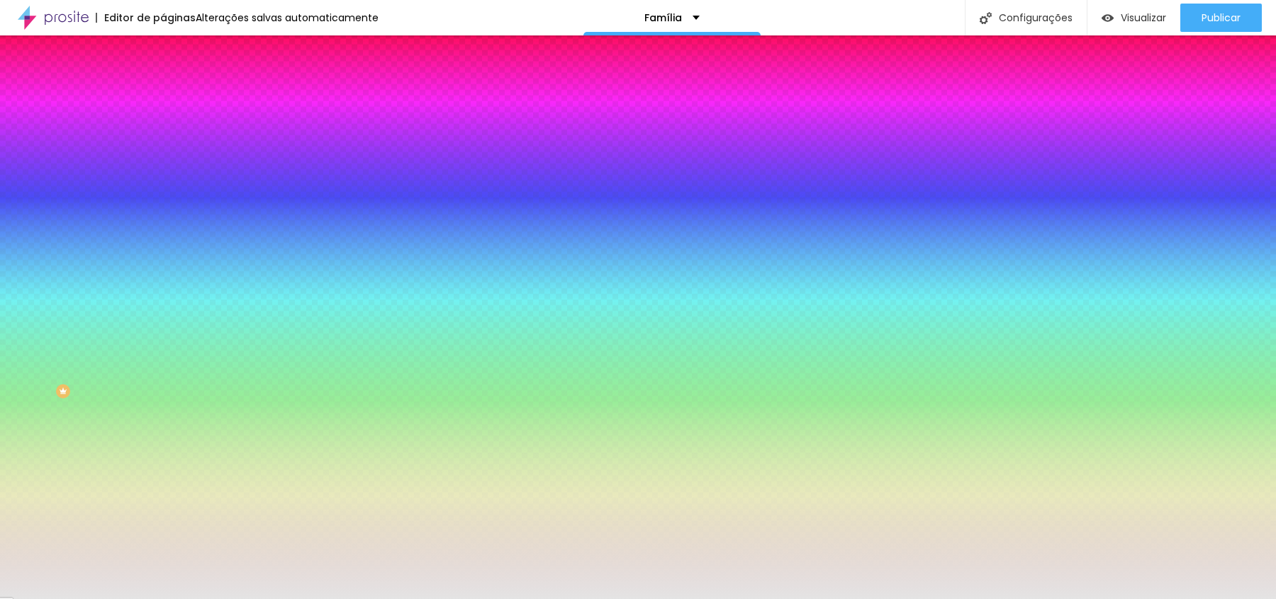
type input "#E4E4E4"
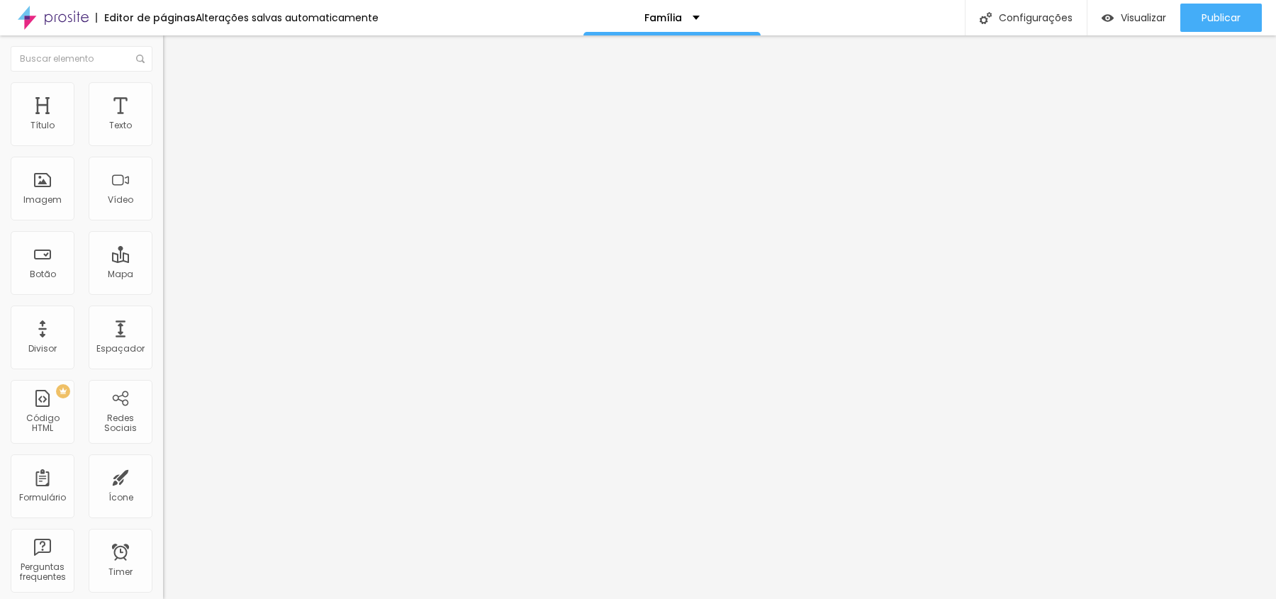
click at [163, 91] on li "Estilo" at bounding box center [244, 89] width 163 height 14
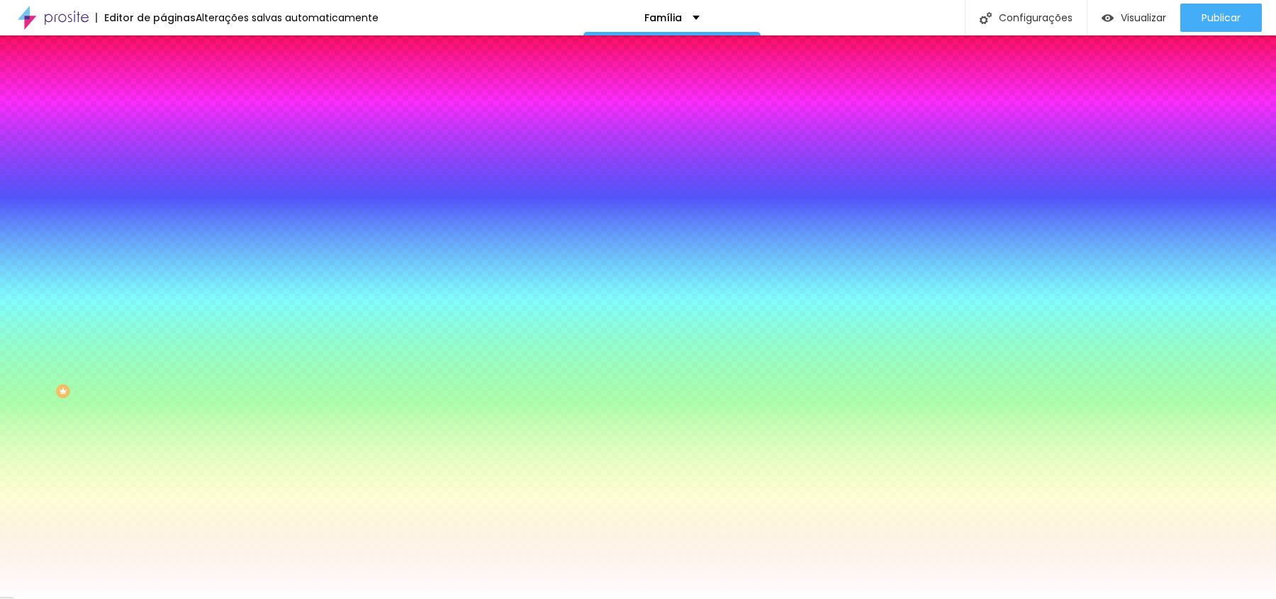
click at [163, 207] on input "#FFFFFF" at bounding box center [248, 200] width 170 height 14
paste input "E4E4E4"
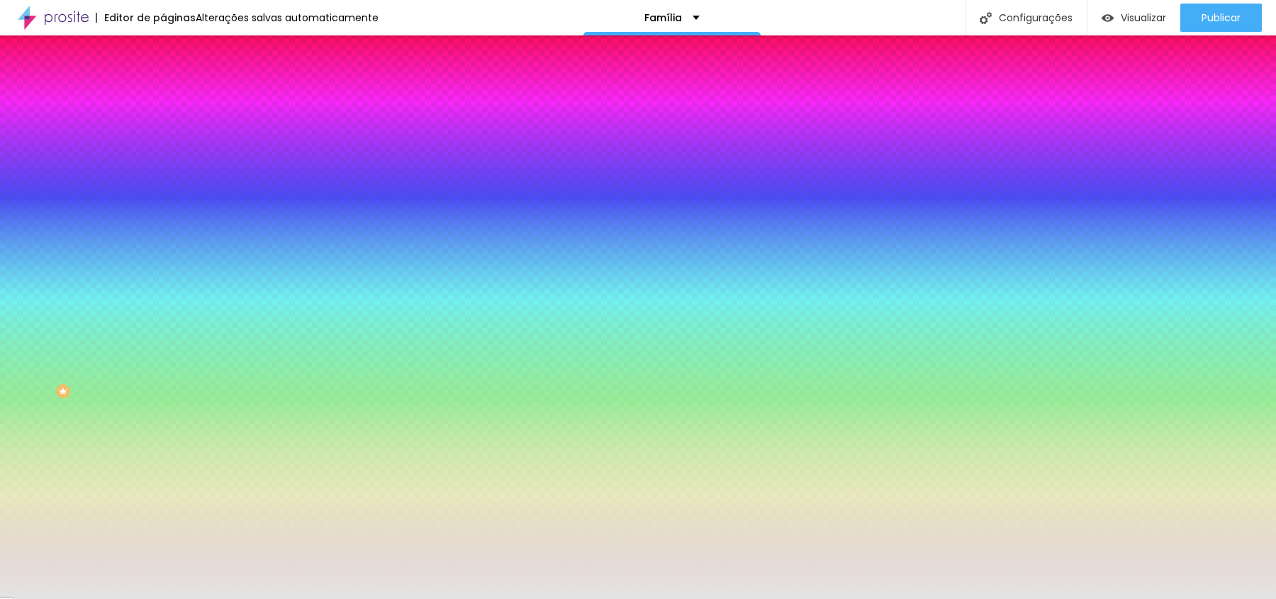
type input "#E4E4E4"
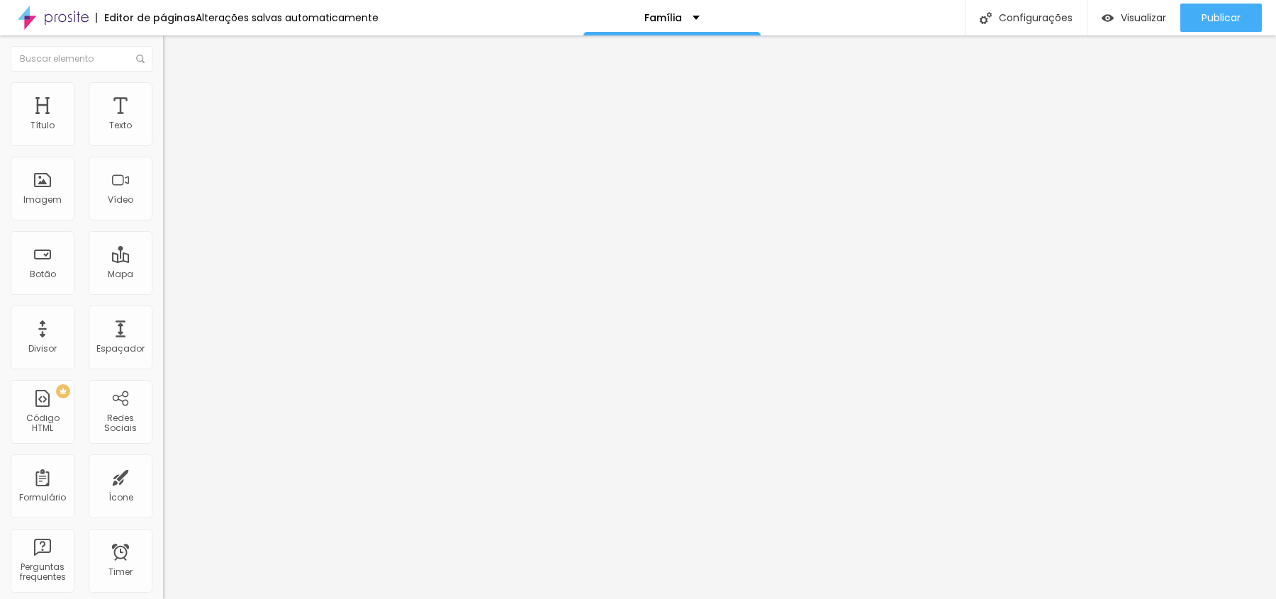
click at [176, 98] on span "Estilo" at bounding box center [187, 92] width 22 height 12
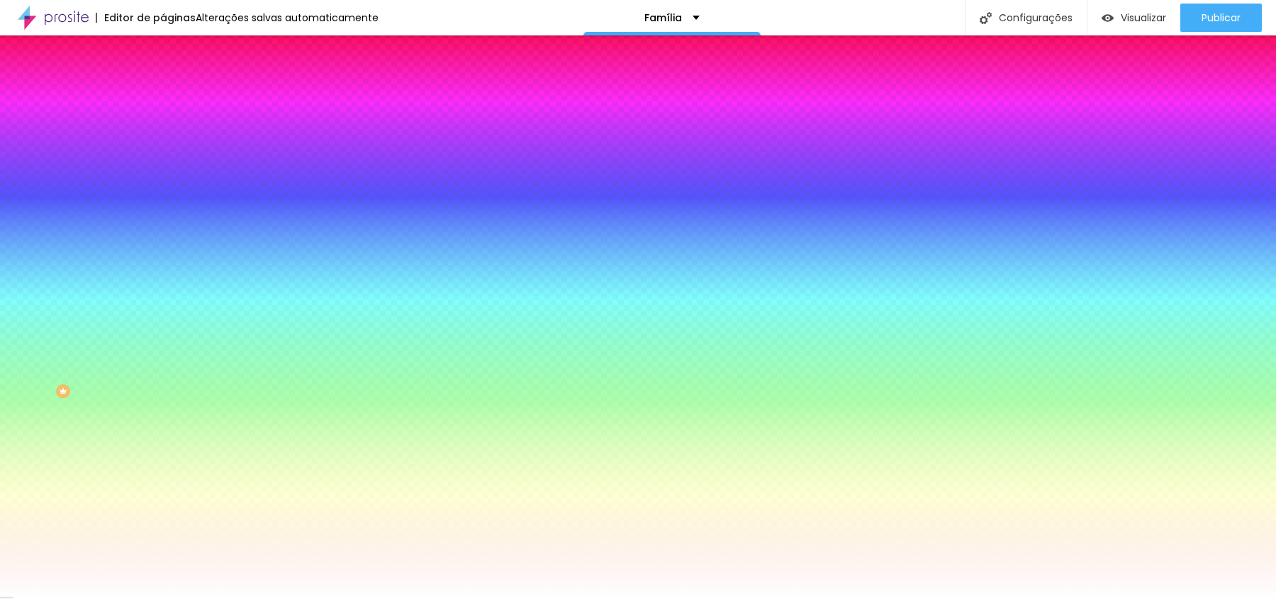
click at [163, 207] on input "#FFFFFF" at bounding box center [248, 200] width 170 height 14
paste input "E4E4E"
click at [163, 207] on input "#E4E4E" at bounding box center [248, 200] width 170 height 14
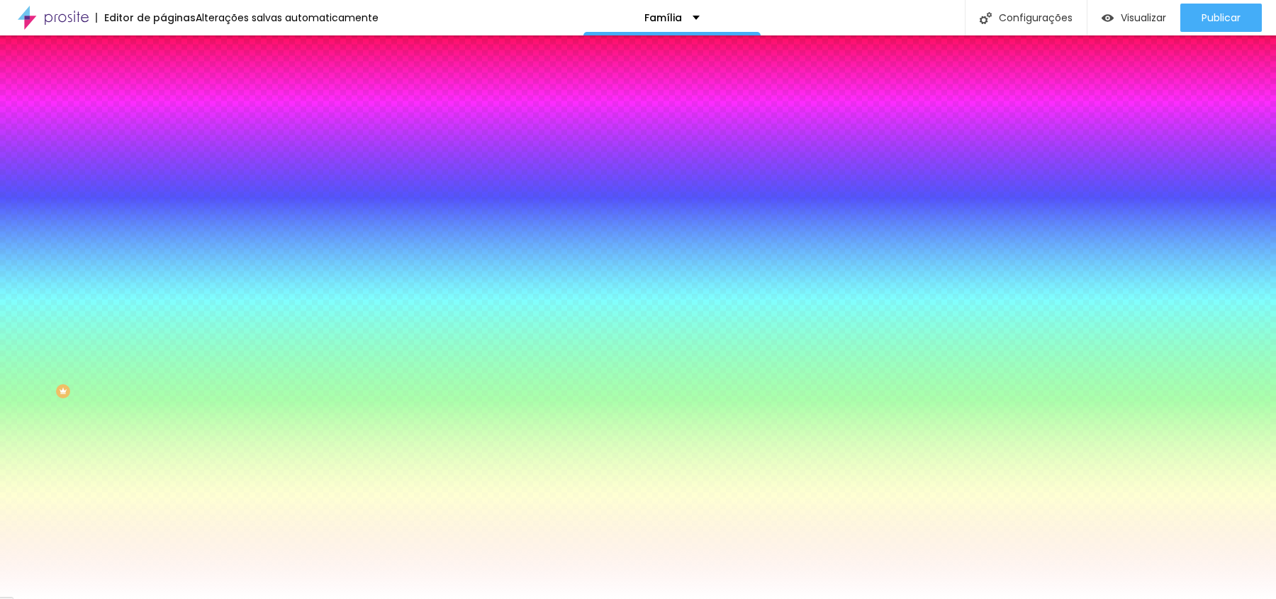
click at [163, 207] on input "#E4E4E" at bounding box center [248, 200] width 170 height 14
paste input "4"
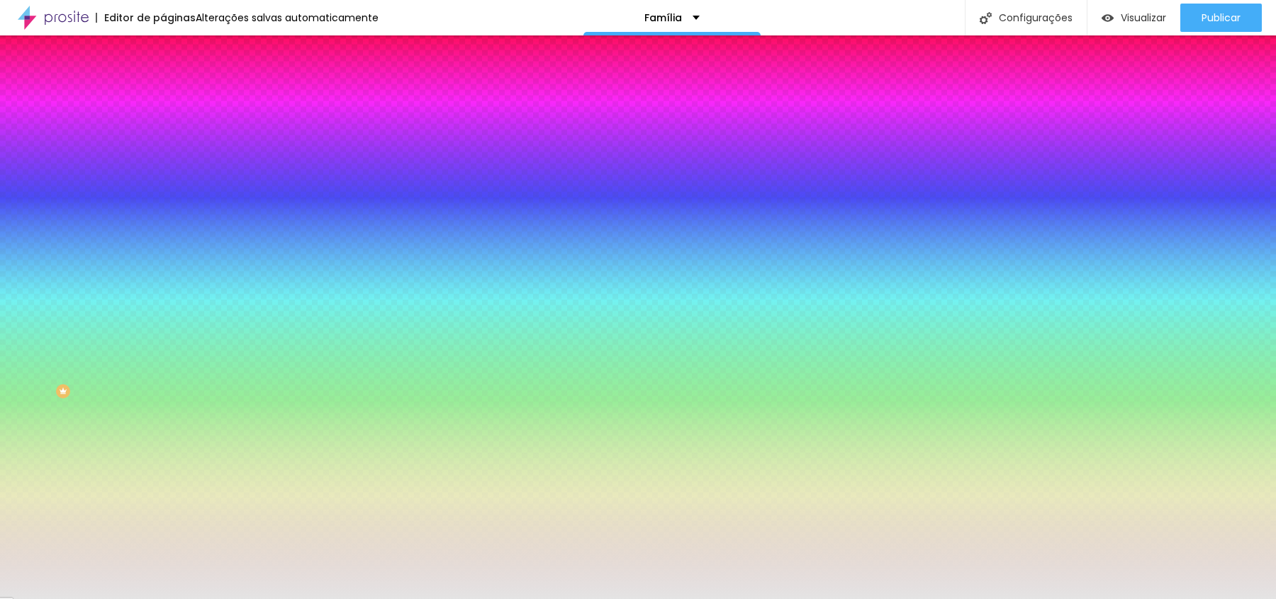
type input "#E4E4E4"
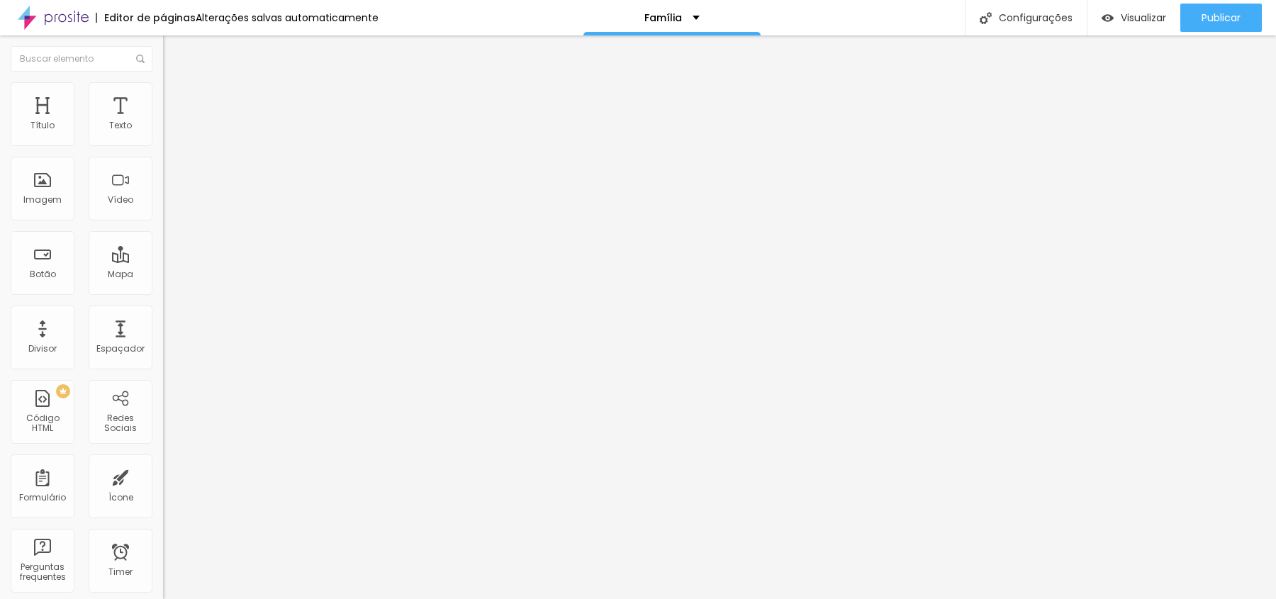
click at [163, 222] on span "Original" at bounding box center [180, 216] width 34 height 12
click at [163, 230] on span "Cinema" at bounding box center [180, 224] width 35 height 12
click at [163, 244] on span "Padrão" at bounding box center [179, 238] width 32 height 12
click at [163, 252] on span "Quadrado" at bounding box center [186, 246] width 46 height 12
click at [163, 259] on div "Original" at bounding box center [244, 255] width 163 height 9
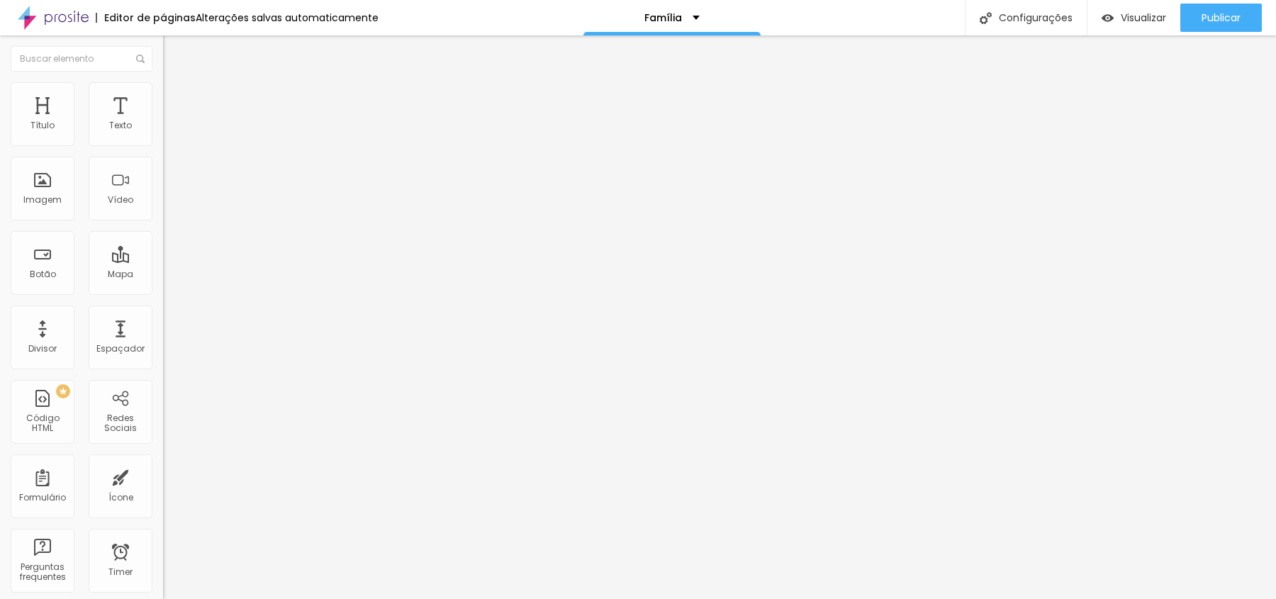
click at [163, 94] on li "Estilo" at bounding box center [244, 89] width 163 height 14
type input "16"
type input "17"
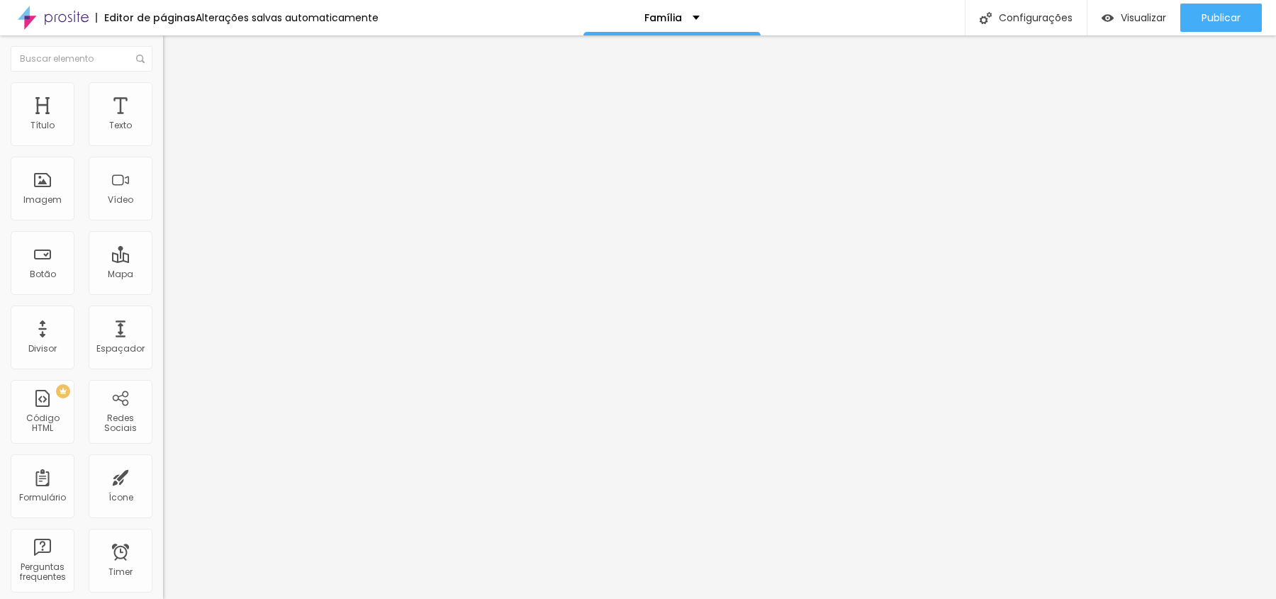
type input "54"
type input "145"
type input "191"
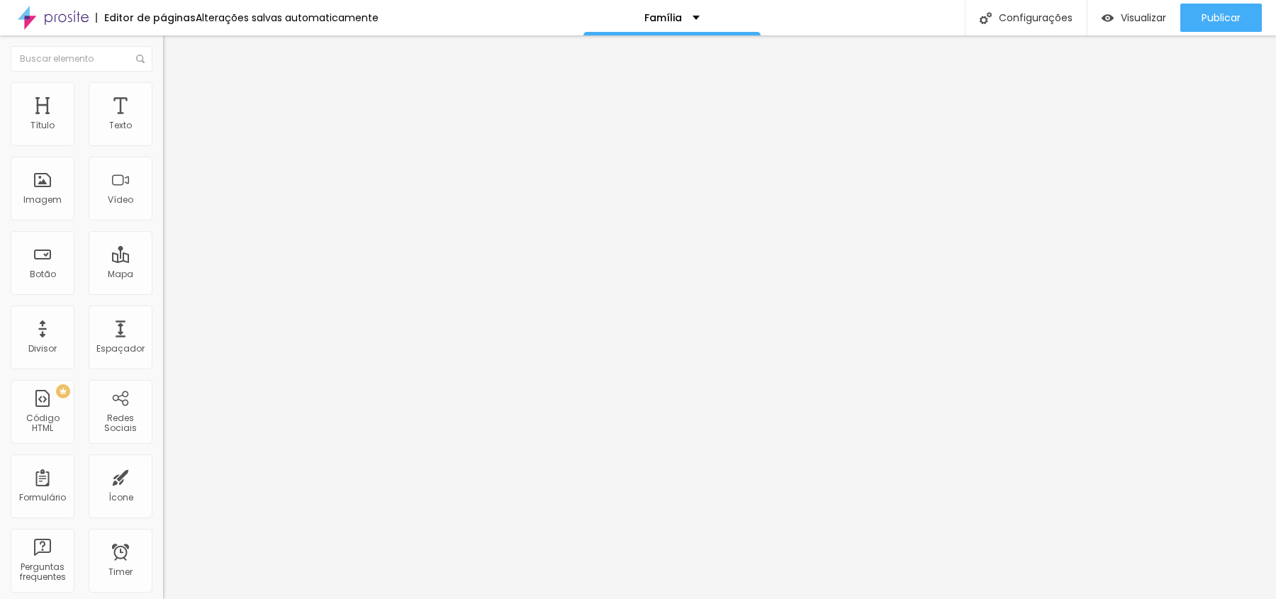
type input "191"
type input "200"
type input "197"
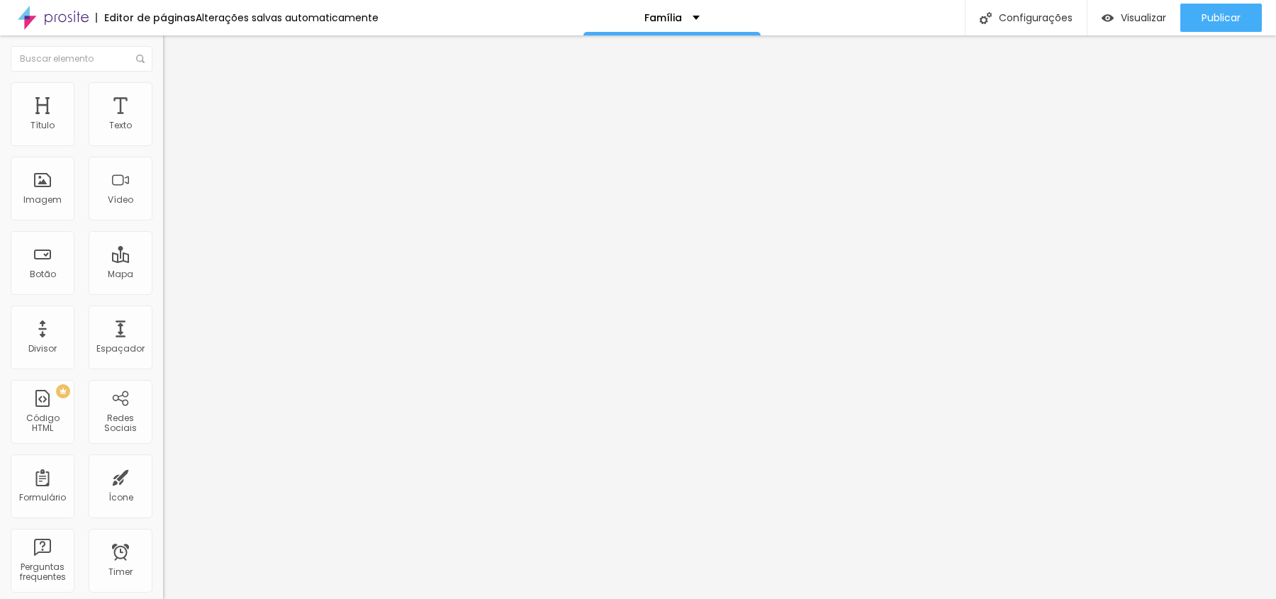
type input "186"
type input "143"
type input "127"
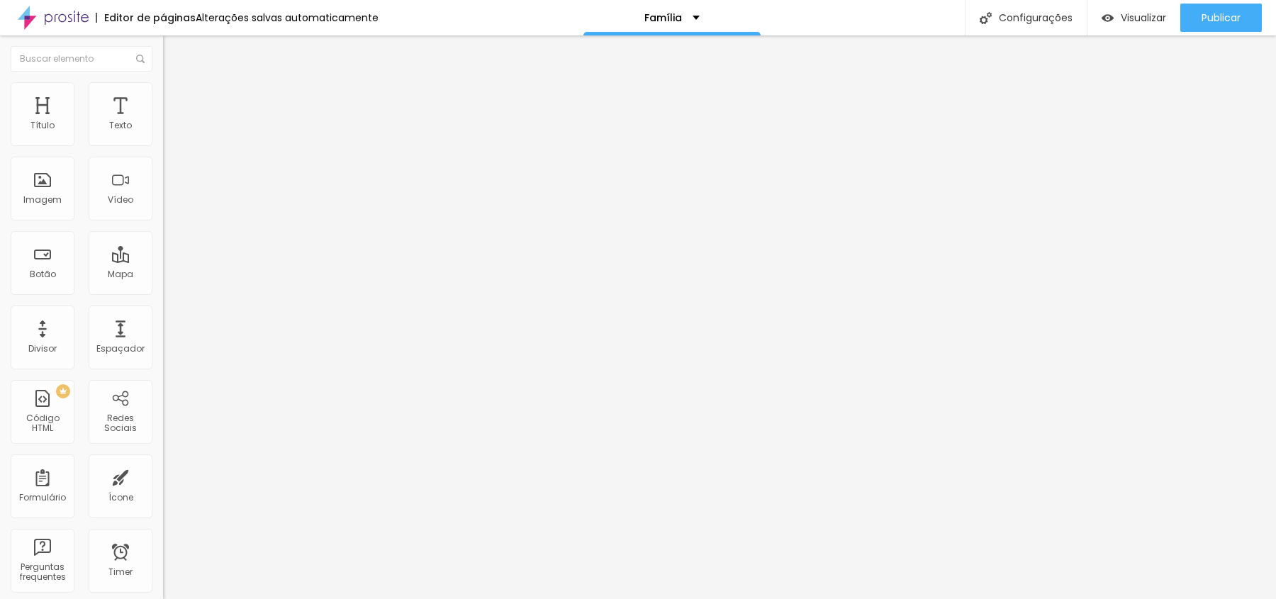
type input "127"
type input "123"
type input "120"
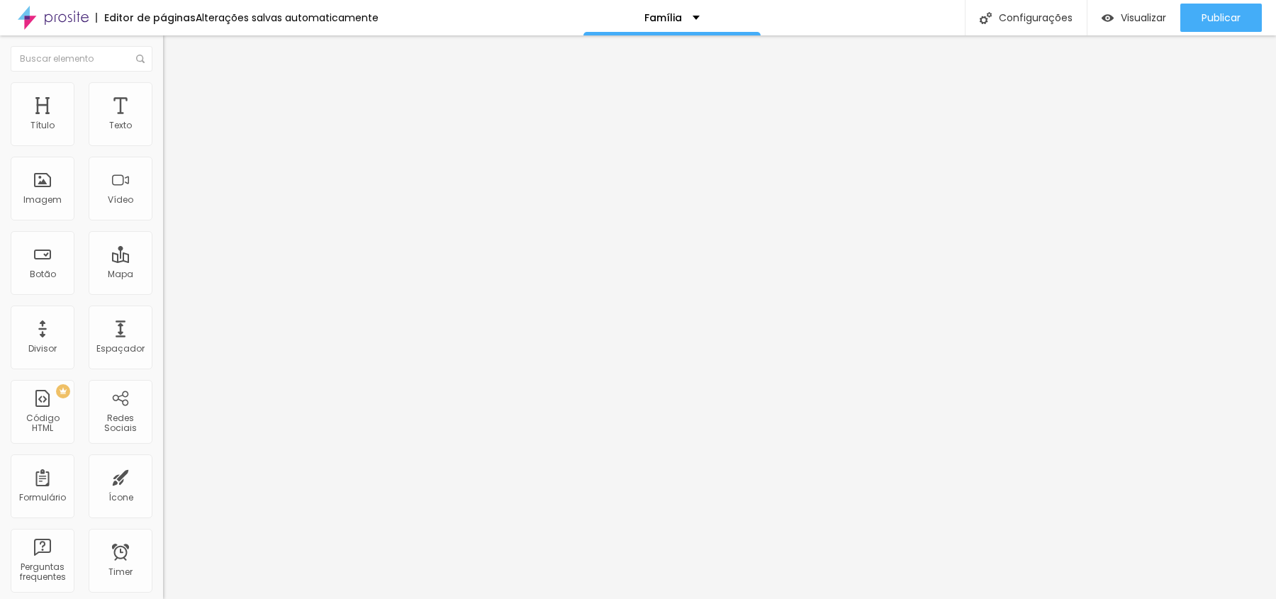
type input "114"
type input "107"
type input "104"
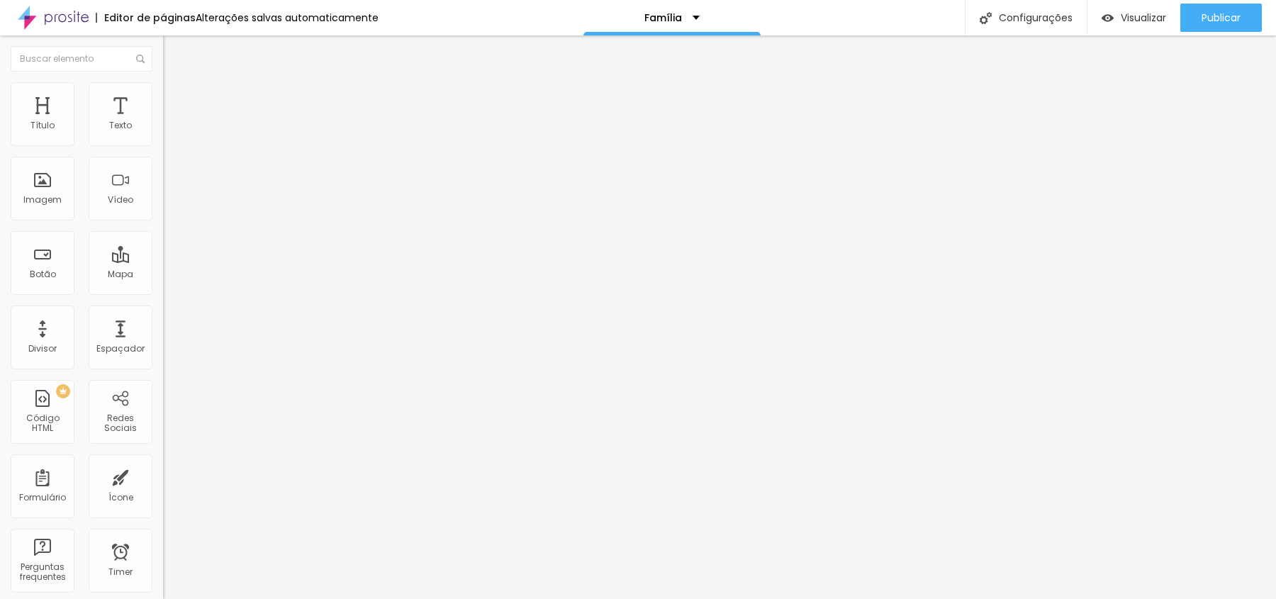
type input "104"
type input "103"
type input "102"
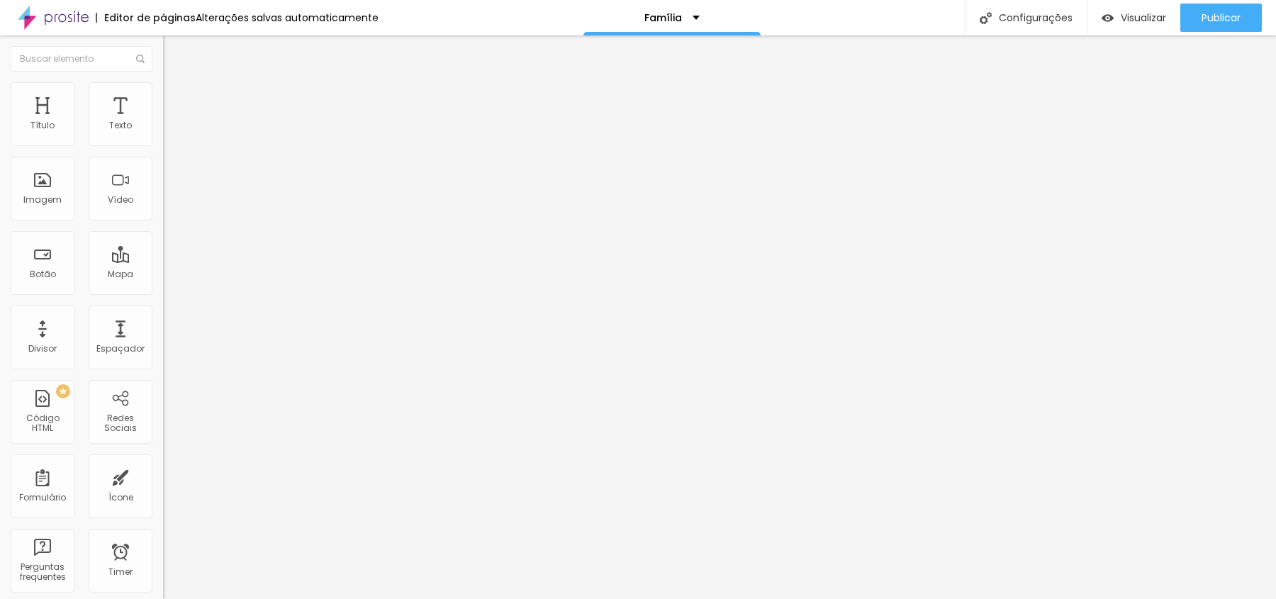
type input "101"
type input "99"
type input "97"
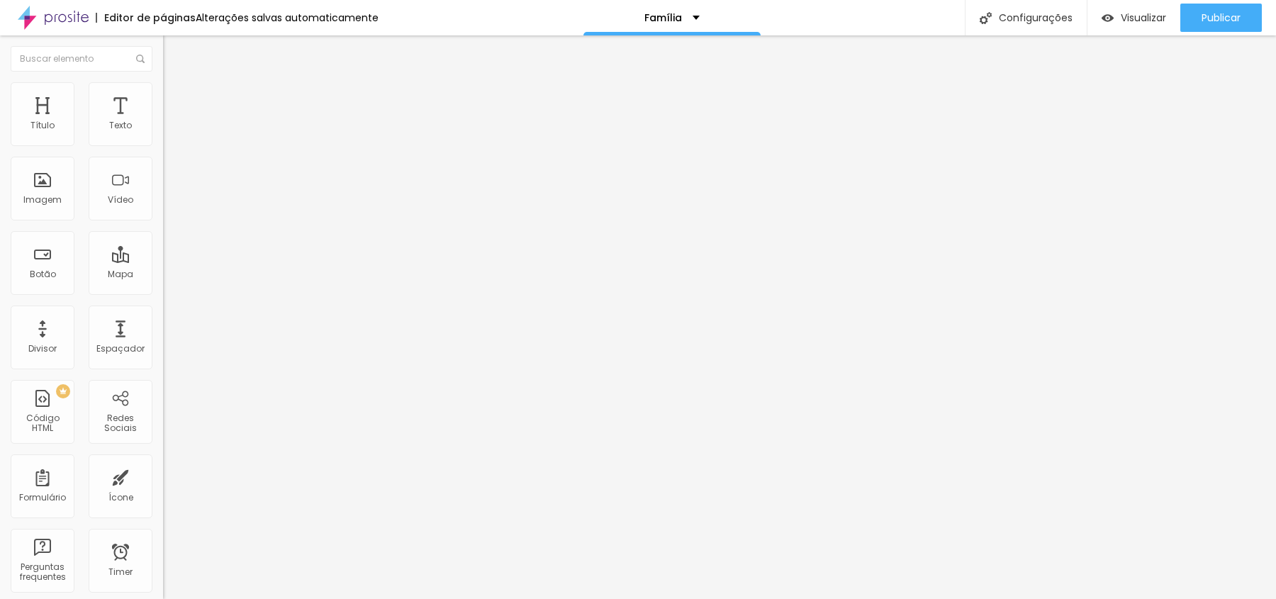
type input "97"
type input "96"
type input "93"
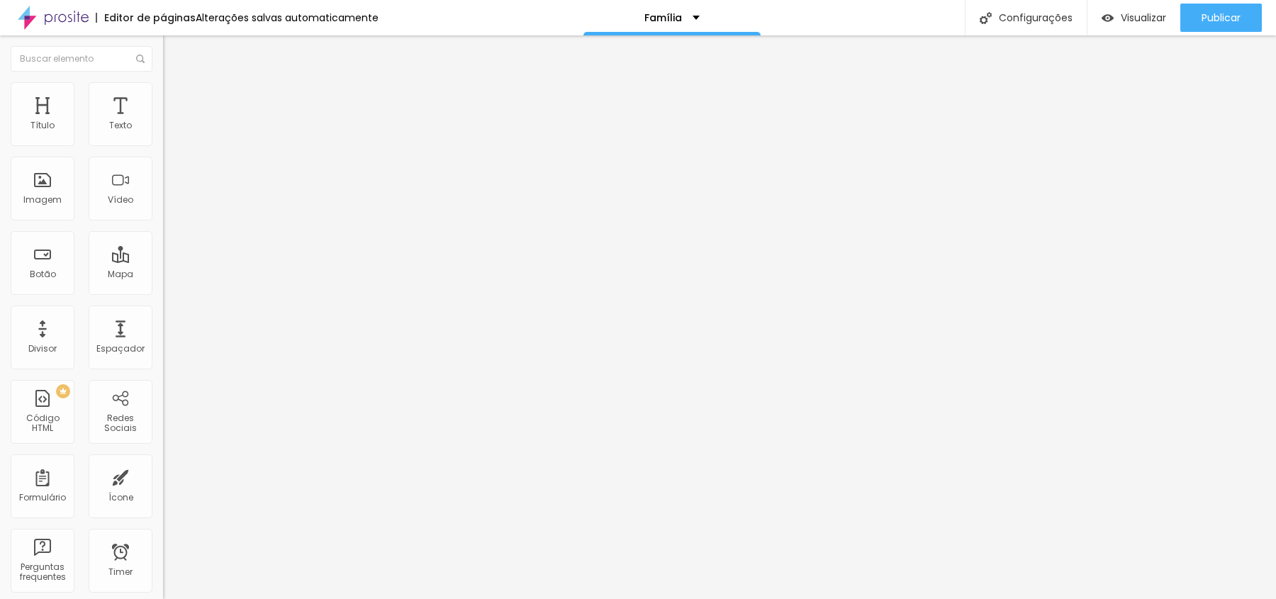
type input "92"
type input "91"
type input "90"
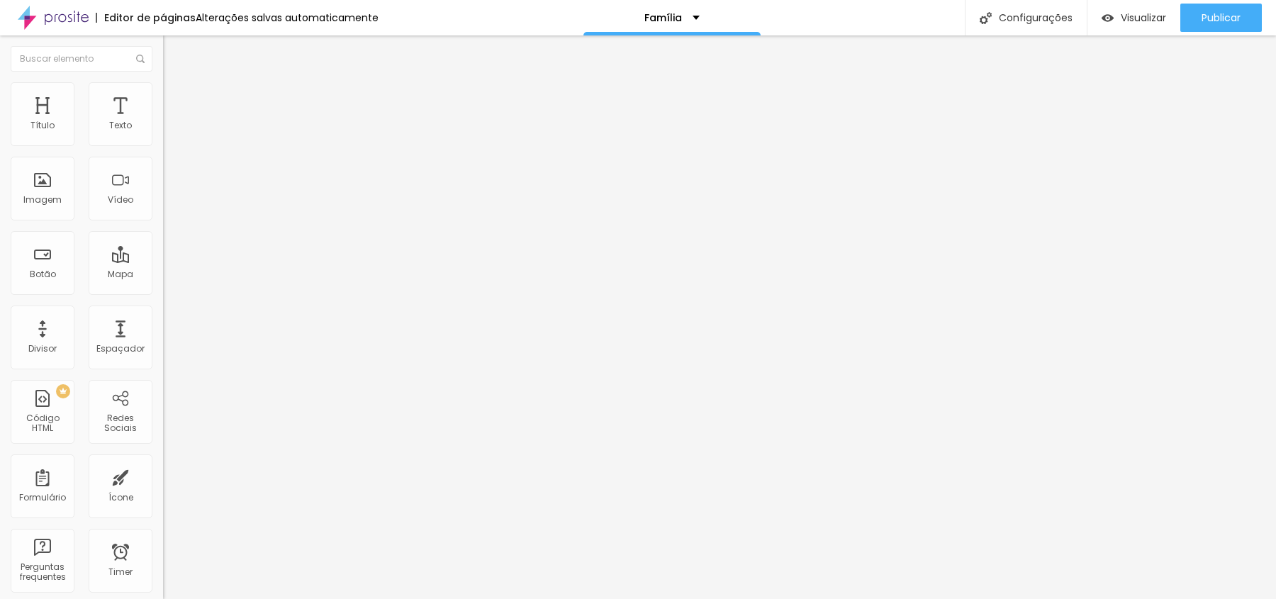
type input "90"
type input "89"
drag, startPoint x: 39, startPoint y: 179, endPoint x: 72, endPoint y: 197, distance: 37.5
type input "89"
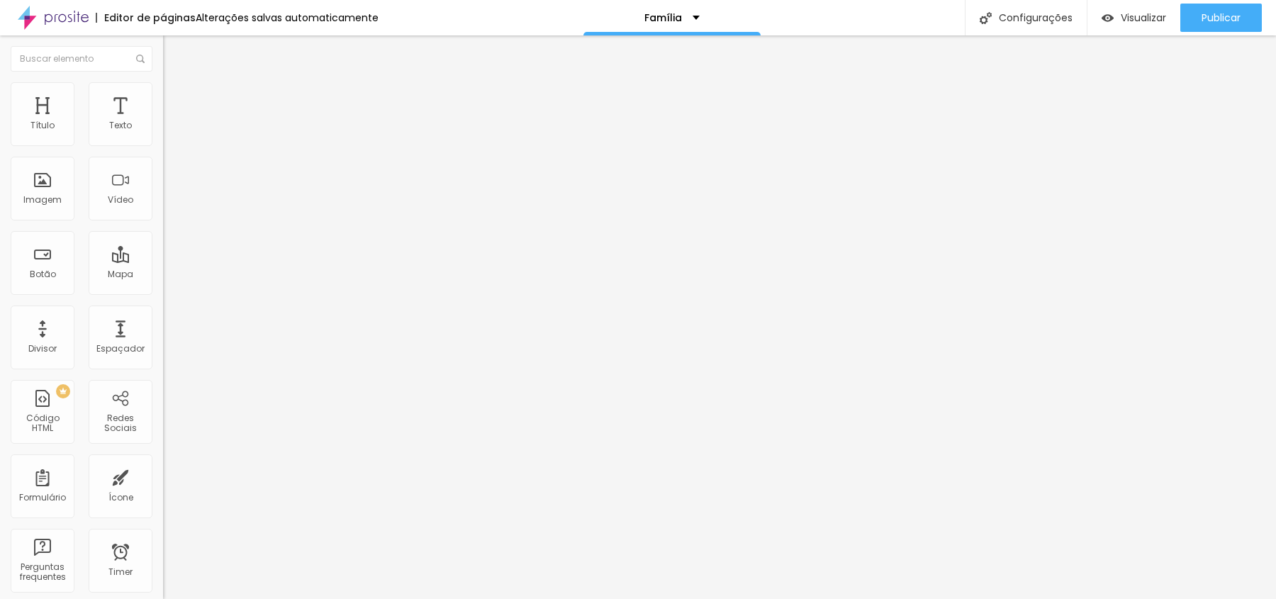
click at [163, 311] on input "range" at bounding box center [208, 316] width 91 height 11
click at [163, 143] on img at bounding box center [168, 148] width 10 height 10
click at [163, 541] on button "+ Adicionar Icone" at bounding box center [207, 548] width 89 height 14
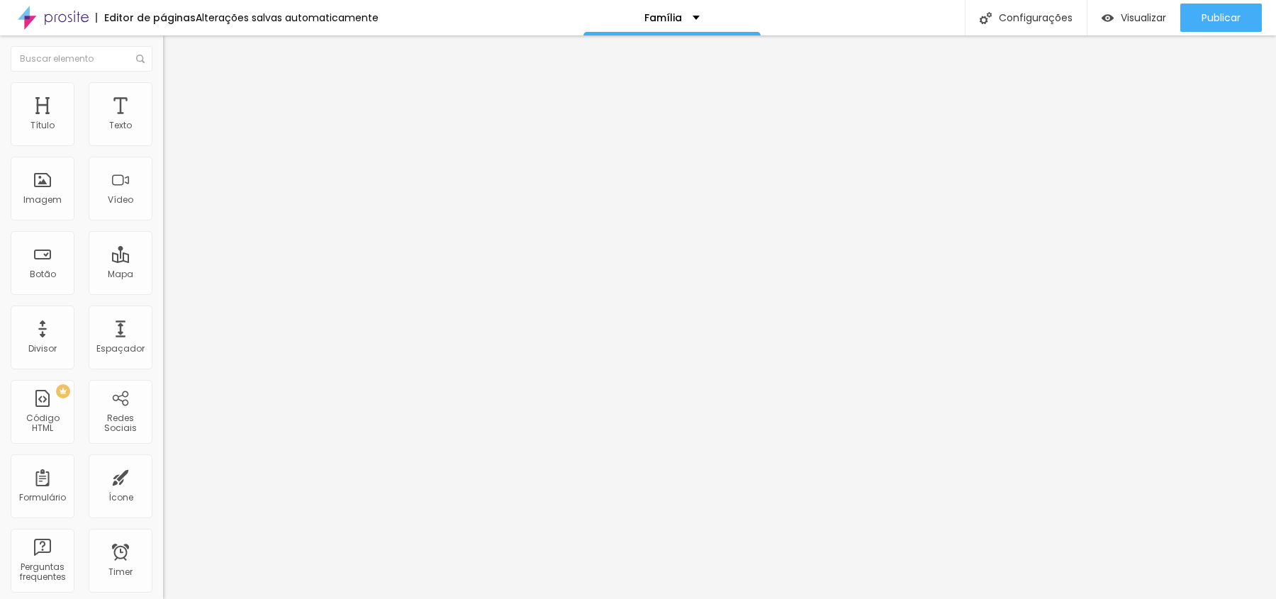
click at [163, 401] on div "Editar Redes Sociais Conteúdo Estilo Avançado Instagram Rede social Instagram E…" at bounding box center [244, 317] width 163 height 564
click at [163, 130] on div "Instagram" at bounding box center [244, 209] width 163 height 196
click at [163, 482] on input "https://" at bounding box center [248, 489] width 170 height 14
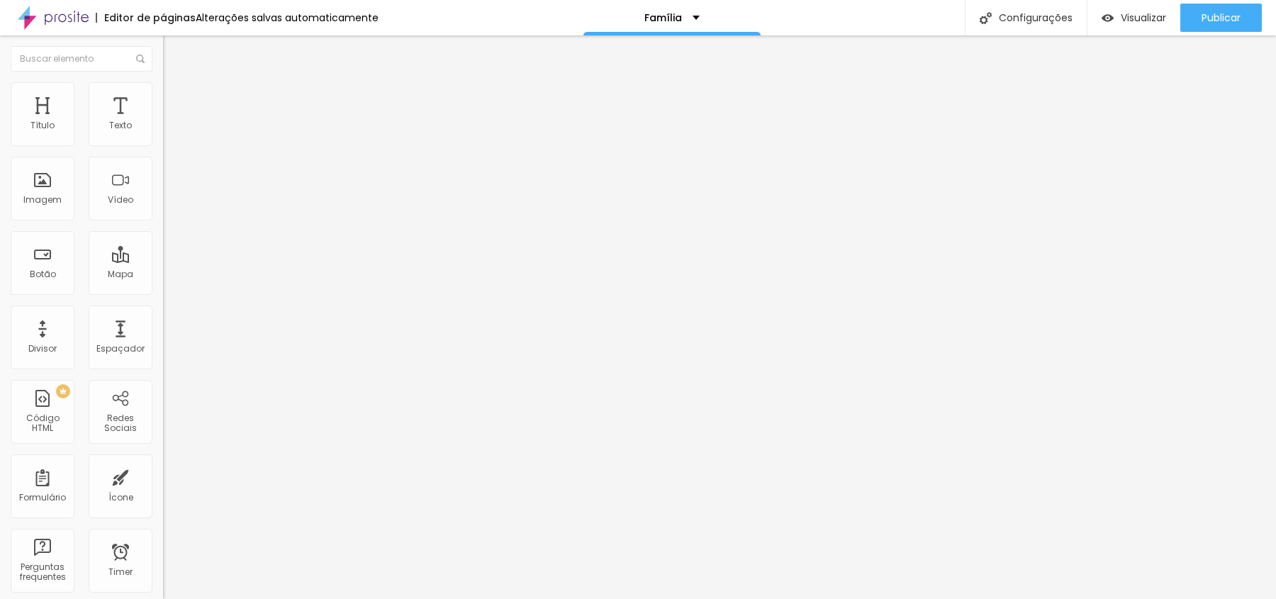
click at [163, 482] on input "https://" at bounding box center [248, 489] width 170 height 14
paste input "[DOMAIN_NAME][URL]"
drag, startPoint x: 116, startPoint y: 227, endPoint x: 0, endPoint y: 222, distance: 115.7
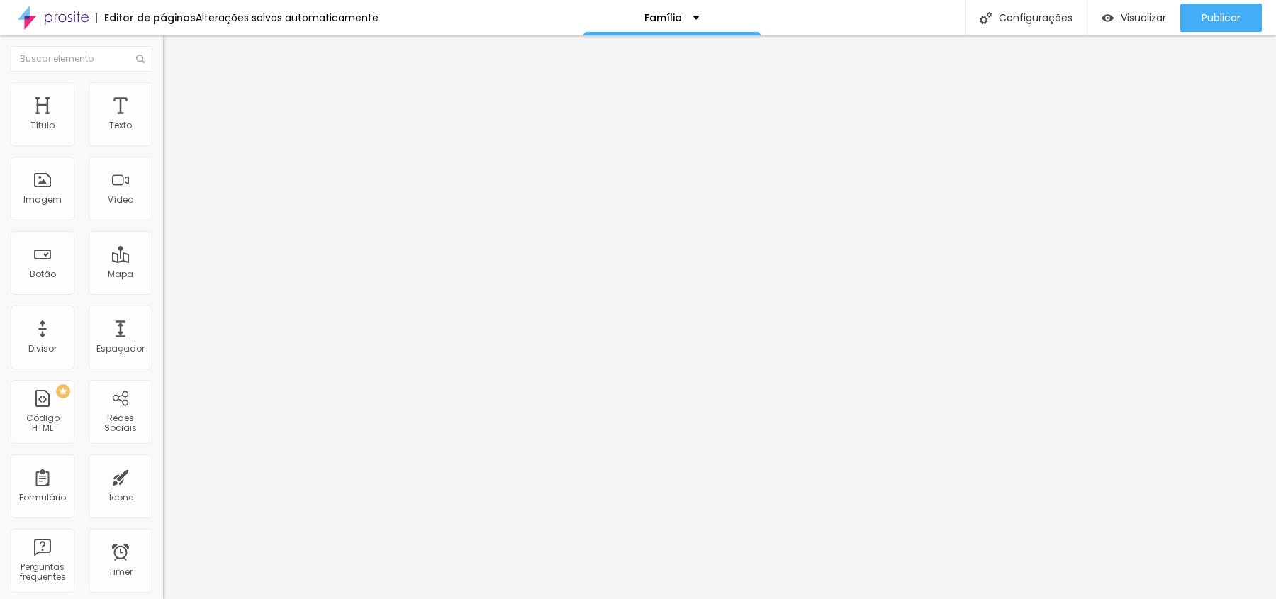
click at [163, 221] on div "Instagram Rede social Instagram Endereço URL [URL][DOMAIN_NAME] Abrir em uma no…" at bounding box center [244, 563] width 163 height 905
type input "[URL][DOMAIN_NAME]"
paste input "[DOMAIN_NAME][URL]"
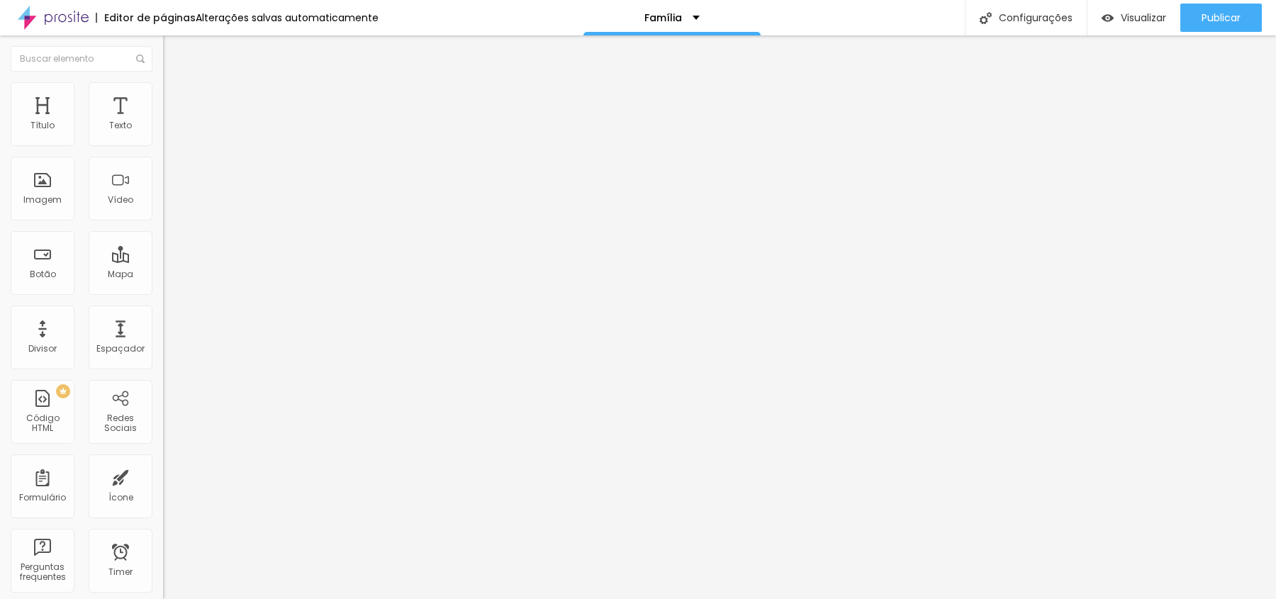
drag, startPoint x: 141, startPoint y: 257, endPoint x: 0, endPoint y: 254, distance: 141.1
click at [163, 254] on div "Instagram Rede social Instagram Endereço URL [URL][DOMAIN_NAME] Abrir em uma no…" at bounding box center [244, 563] width 163 height 905
type input "ttps://"
drag, startPoint x: 93, startPoint y: 255, endPoint x: 0, endPoint y: 252, distance: 92.9
click at [163, 254] on div "Instagram Rede social Instagram Endereço URL [URL][DOMAIN_NAME] Abrir em uma no…" at bounding box center [244, 563] width 163 height 905
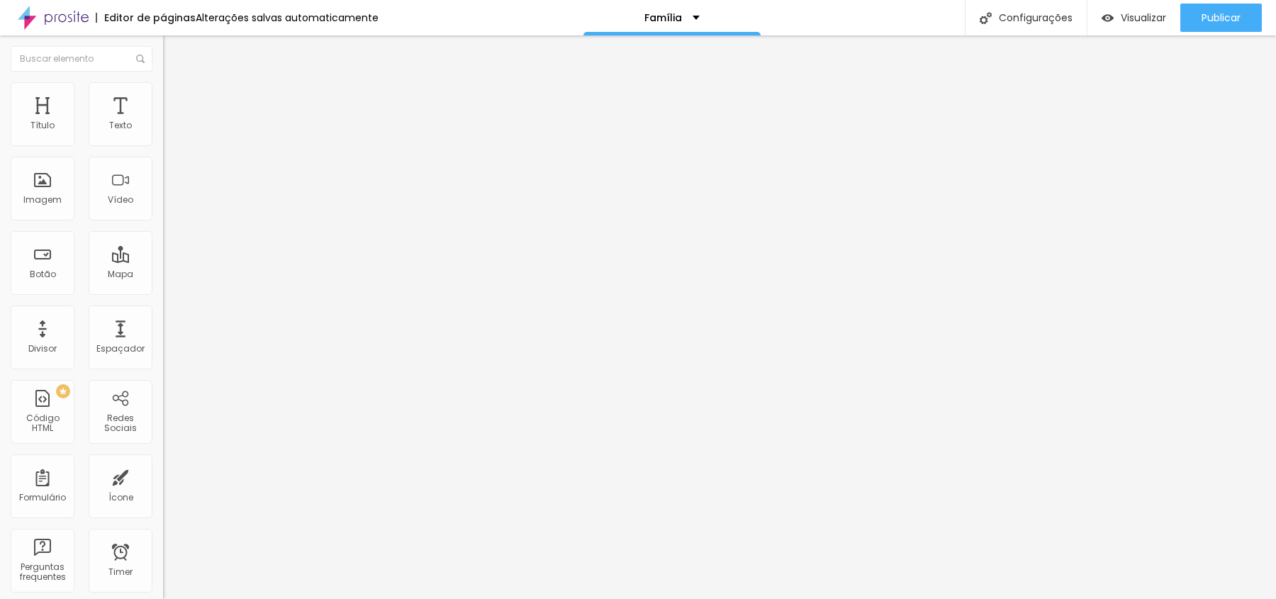
paste input "[URL][DOMAIN_NAME]"
type input "[URL][DOMAIN_NAME]"
drag, startPoint x: 145, startPoint y: 261, endPoint x: 0, endPoint y: 259, distance: 144.6
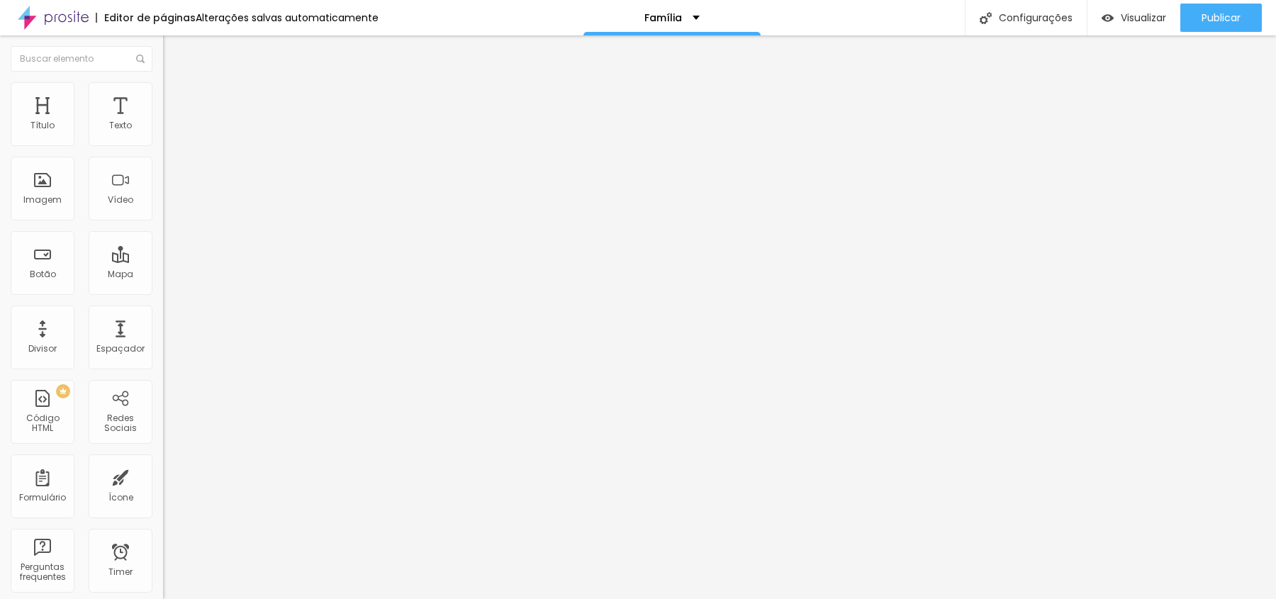
click at [163, 263] on div "Instagram Rede social Instagram Endereço URL [URL][DOMAIN_NAME] Abrir em uma no…" at bounding box center [244, 563] width 163 height 905
click at [163, 393] on div "Editar Redes Sociais Conteúdo Estilo Avançado Instagram Rede social Instagram E…" at bounding box center [244, 317] width 163 height 564
click at [1226, 25] on div "Publicar" at bounding box center [1221, 18] width 39 height 28
click at [1151, 16] on span "Visualizar" at bounding box center [1143, 17] width 45 height 11
click at [163, 89] on img at bounding box center [169, 88] width 13 height 13
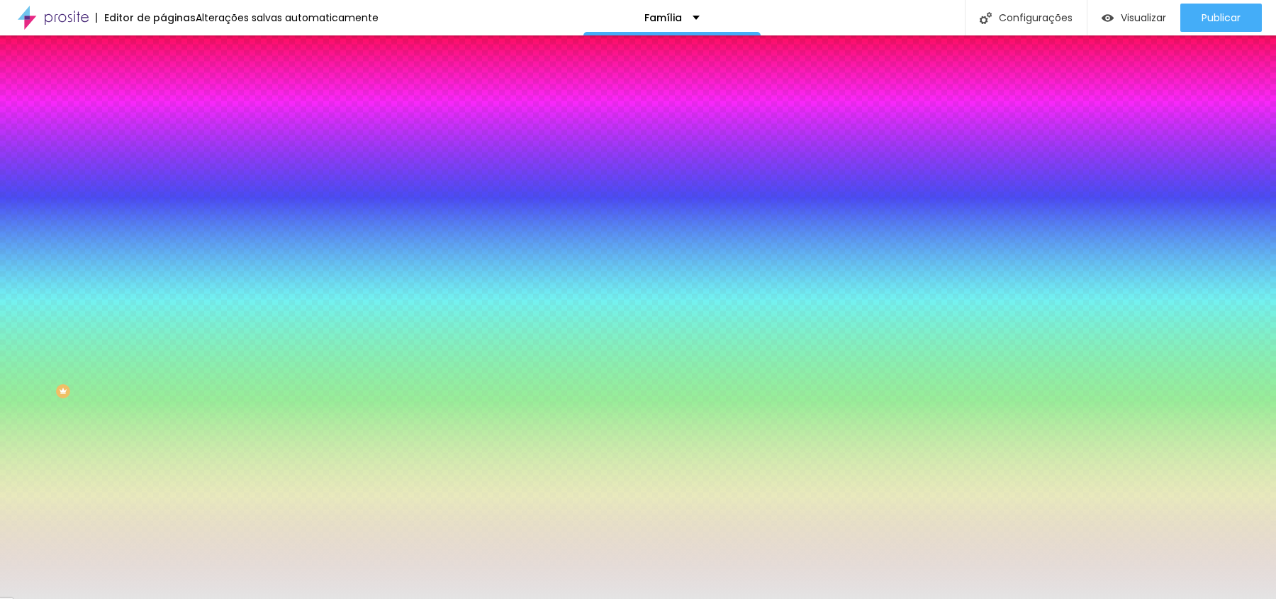
click at [169, 189] on icon "button" at bounding box center [174, 184] width 10 height 10
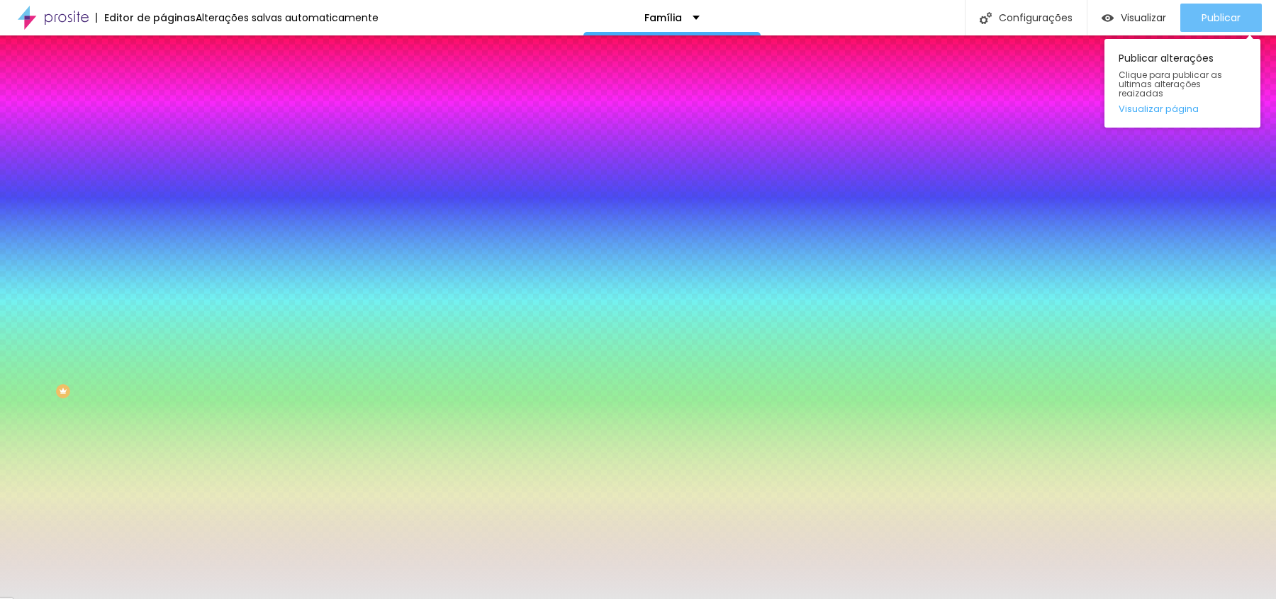
click at [1190, 15] on button "Publicar" at bounding box center [1221, 18] width 82 height 28
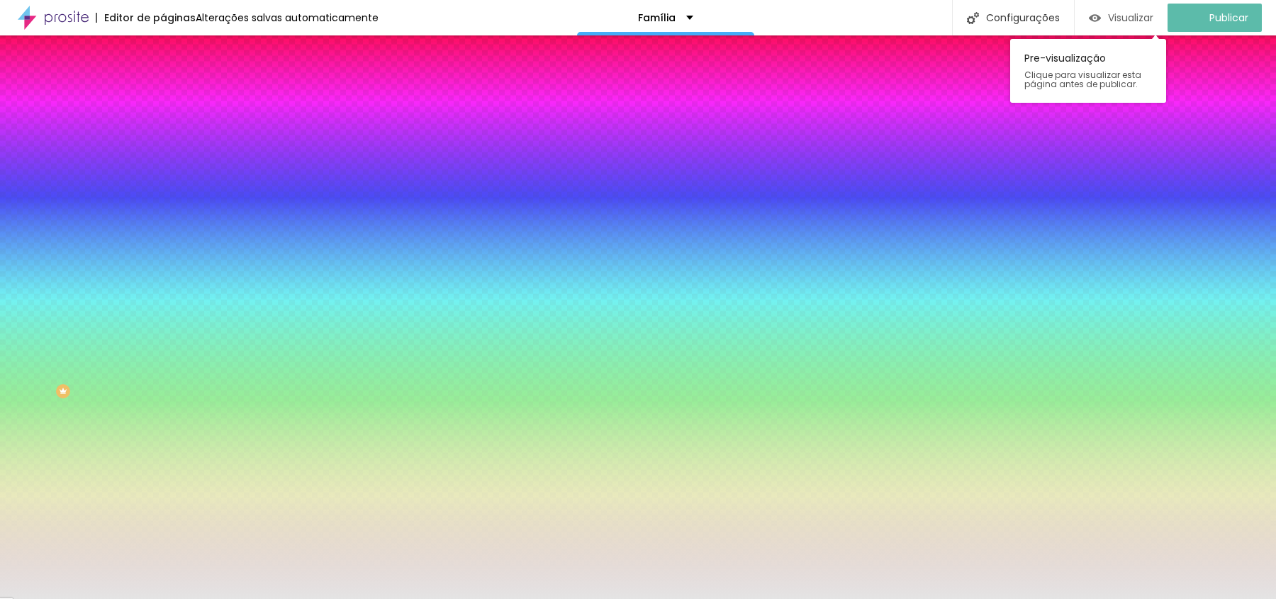
click at [1134, 12] on span "Visualizar" at bounding box center [1130, 17] width 45 height 11
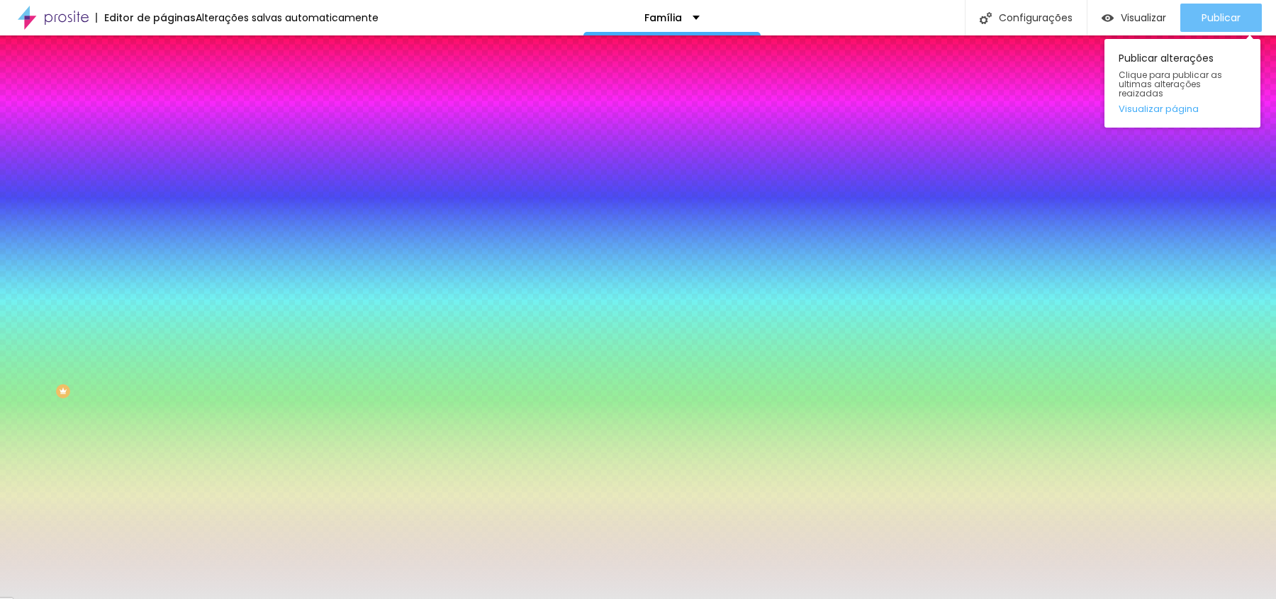
click at [1223, 23] on span "Publicar" at bounding box center [1221, 17] width 39 height 11
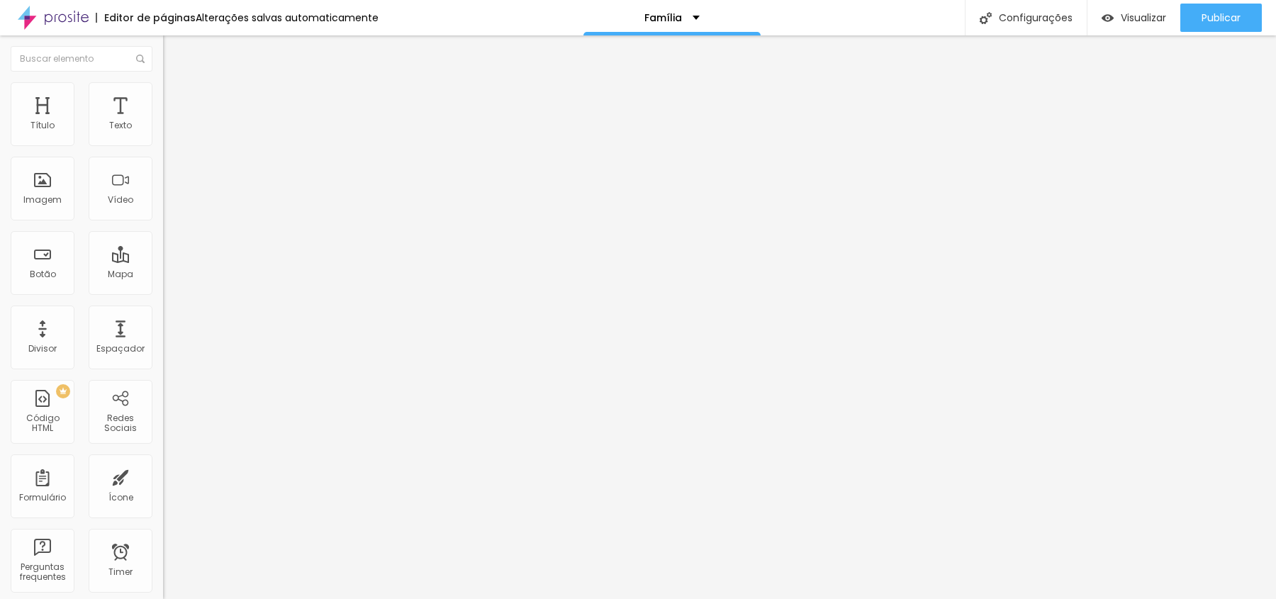
click at [163, 82] on li "Estilo" at bounding box center [244, 89] width 163 height 14
type input "102"
type input "129"
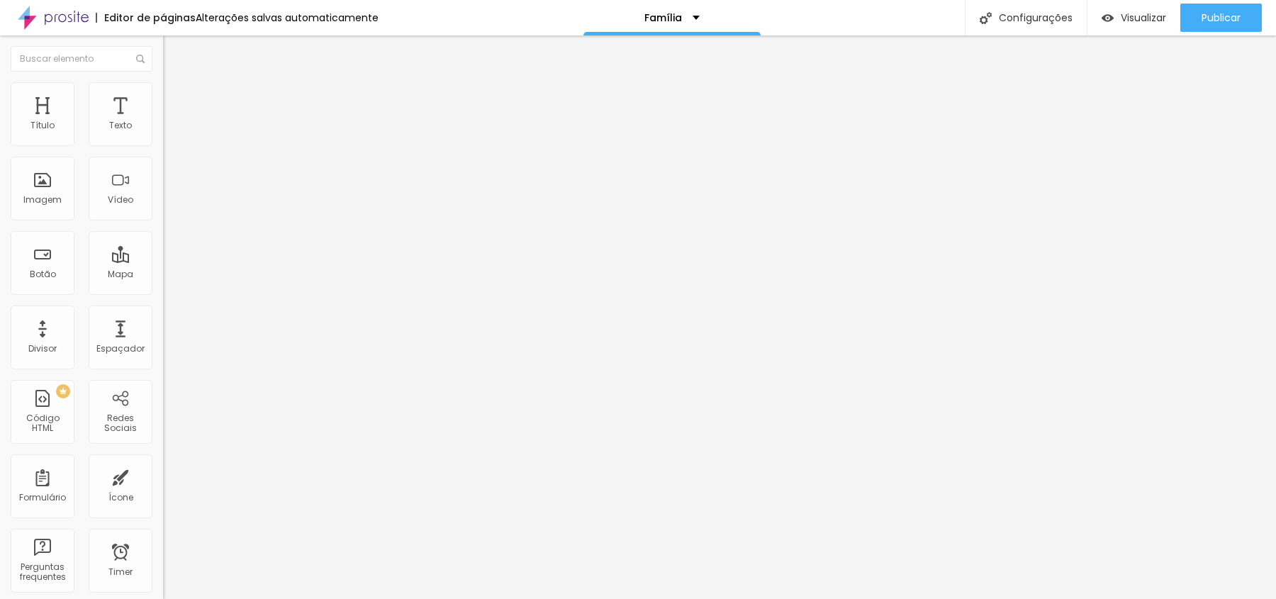
type input "200"
type input "0"
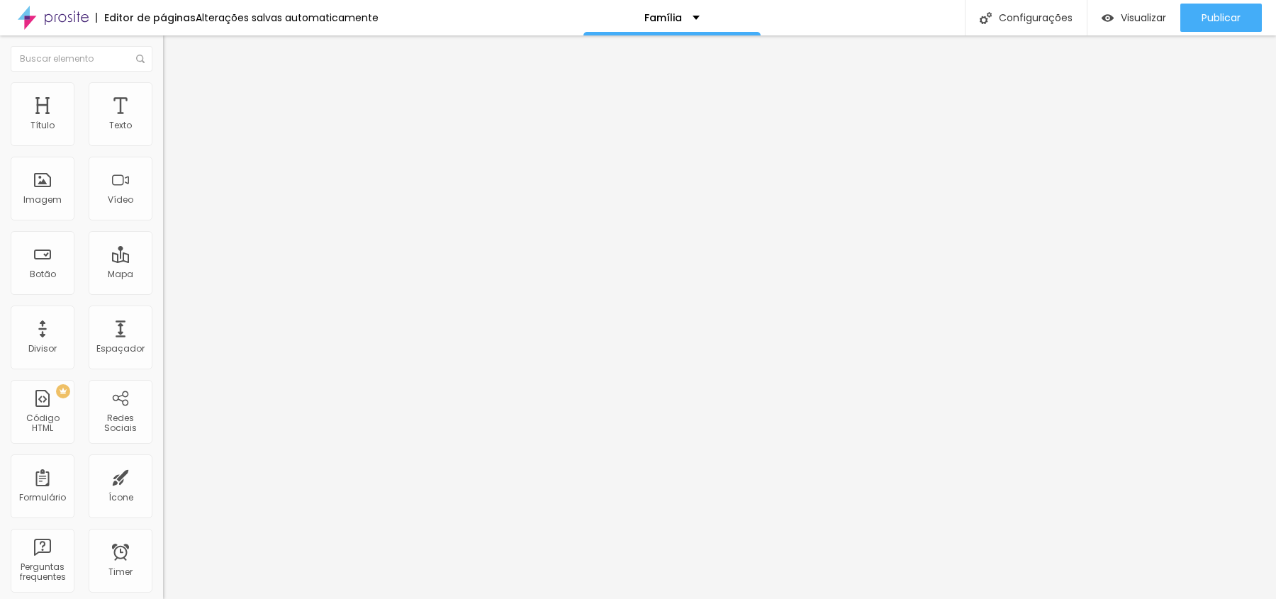
drag, startPoint x: 71, startPoint y: 178, endPoint x: 0, endPoint y: 161, distance: 72.9
click at [163, 161] on div "Tamanho 100 px % 0 Borda arredondada Sombra DESATIVADO Voltar ao padrão" at bounding box center [244, 253] width 163 height 284
click at [1230, 17] on span "Publicar" at bounding box center [1221, 17] width 39 height 11
